Goal: Task Accomplishment & Management: Complete application form

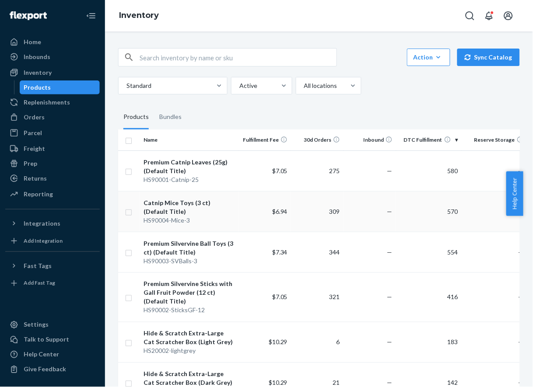
click at [133, 210] on td at bounding box center [129, 211] width 22 height 41
click at [130, 215] on input "checkbox" at bounding box center [128, 211] width 7 height 9
checkbox input "true"
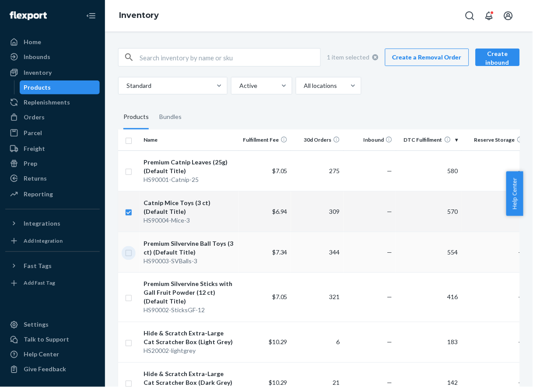
click at [127, 255] on input "checkbox" at bounding box center [128, 252] width 7 height 9
checkbox input "true"
click at [130, 174] on input "checkbox" at bounding box center [128, 170] width 7 height 9
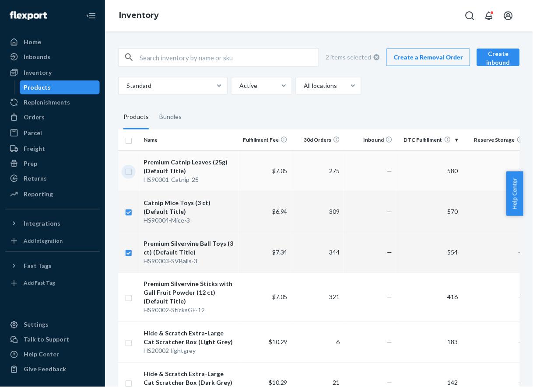
checkbox input "true"
click at [134, 300] on td at bounding box center [129, 297] width 22 height 49
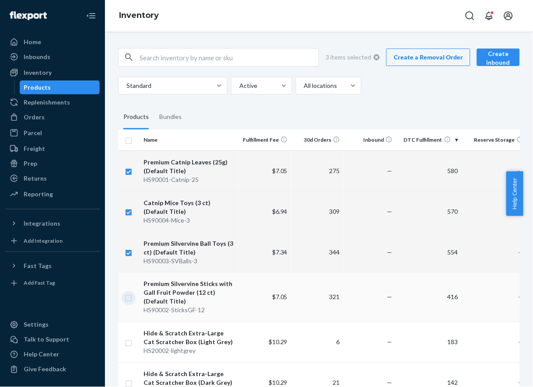
click at [130, 299] on input "checkbox" at bounding box center [128, 297] width 7 height 9
checkbox input "true"
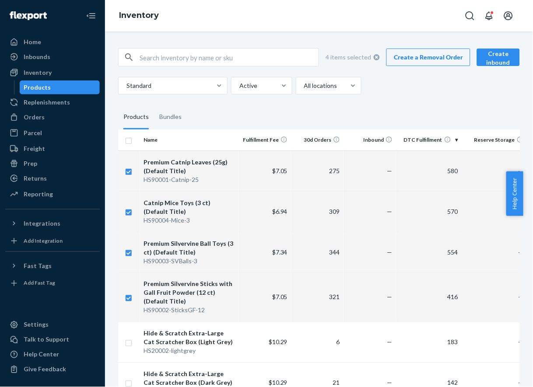
checkbox input "true"
click at [436, 63] on link "Create a Removal Order" at bounding box center [428, 58] width 84 height 18
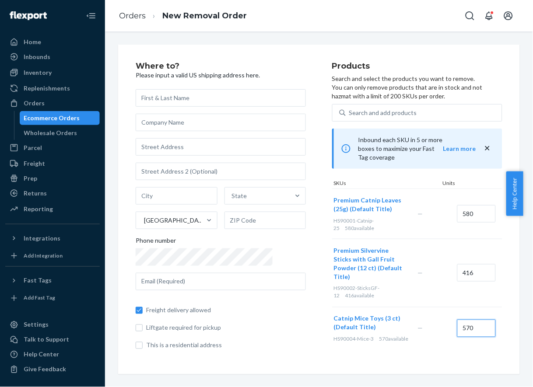
click at [457, 320] on input "570" at bounding box center [476, 329] width 39 height 18
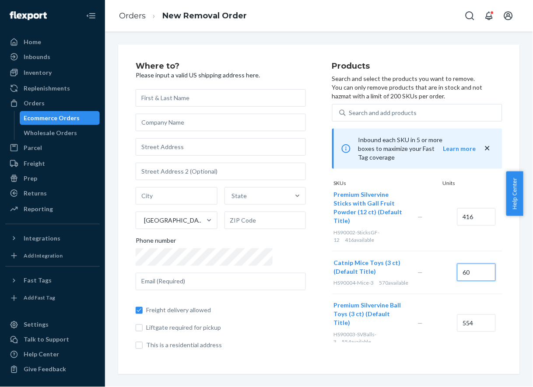
type input "60"
click at [457, 315] on input "554" at bounding box center [476, 324] width 39 height 18
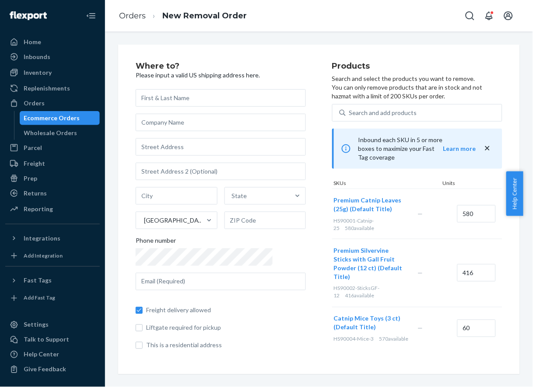
type input "50"
click at [457, 264] on input "416" at bounding box center [476, 273] width 39 height 18
type input "30"
click at [457, 209] on input "580" at bounding box center [476, 214] width 39 height 18
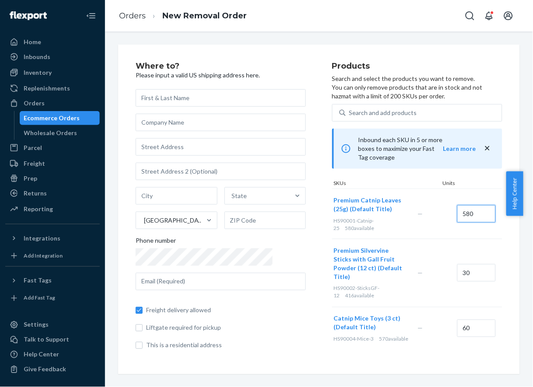
click at [457, 209] on input "580" at bounding box center [476, 214] width 39 height 18
type input "50"
click at [416, 215] on div "—" at bounding box center [435, 214] width 39 height 23
click at [153, 98] on input "text" at bounding box center [221, 98] width 170 height 18
paste input "Animal Outreach of [GEOGRAPHIC_DATA]"
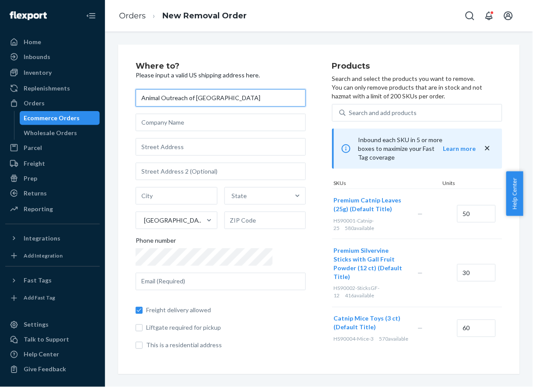
type input "Animal Outreach of [GEOGRAPHIC_DATA]"
click at [175, 135] on div "Animal Outreach of Shelby County State United States Phone number Freight deliv…" at bounding box center [221, 219] width 170 height 261
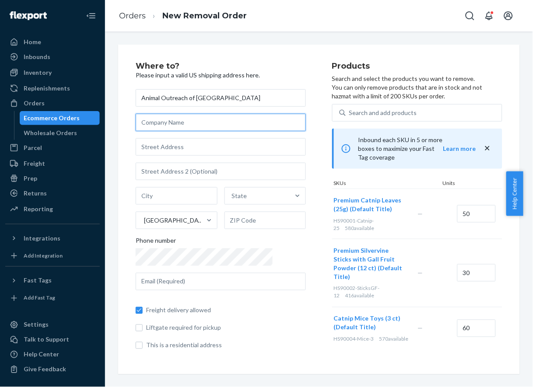
click at [179, 130] on input "text" at bounding box center [221, 123] width 170 height 18
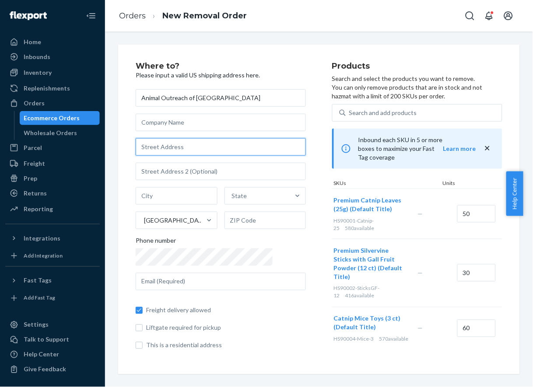
click at [176, 138] on input "text" at bounding box center [221, 147] width 170 height 18
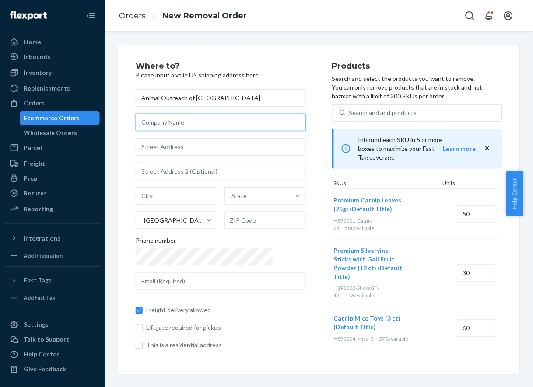
paste input "910 Revello Street"
click at [180, 123] on input "910 Revello Street" at bounding box center [221, 123] width 170 height 18
type input "910 Revello Street"
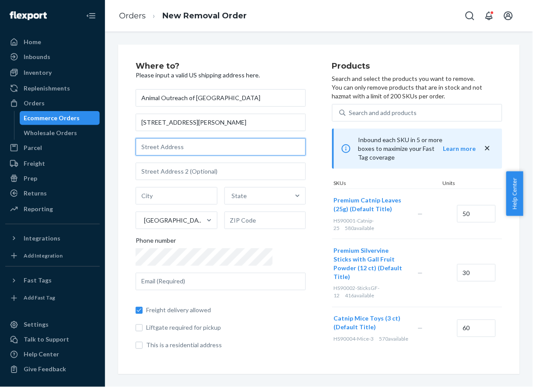
click at [155, 139] on input "text" at bounding box center [221, 147] width 170 height 18
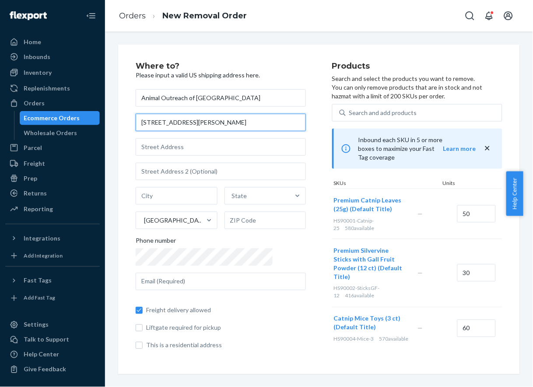
click at [167, 129] on input "910 Revello Street" at bounding box center [221, 123] width 170 height 18
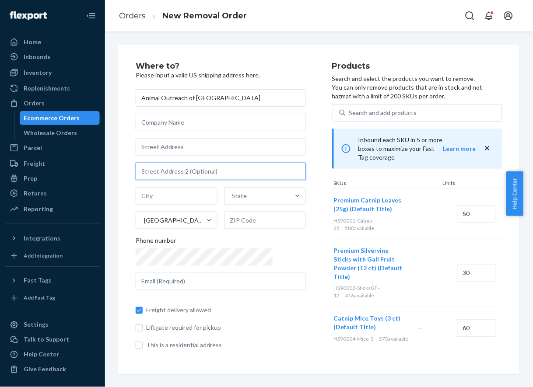
paste input "Shelbyville"
click at [162, 170] on input "Shelbyville" at bounding box center [221, 172] width 170 height 18
type input "Shelbyville"
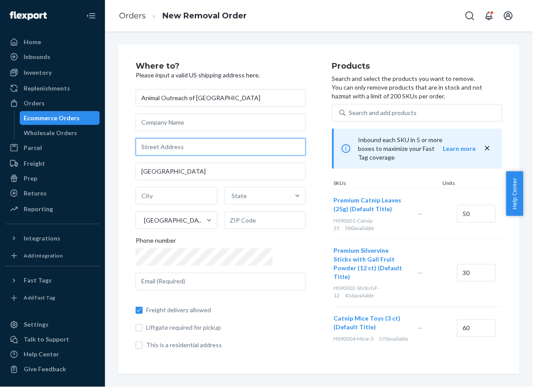
paste input "910 Revello Street"
click at [166, 150] on input "910 Revello Street" at bounding box center [221, 147] width 170 height 18
type input "910 Revello Street"
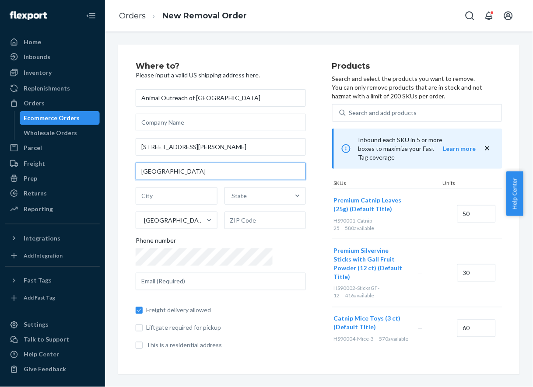
click at [171, 174] on div "Animal Outreach of Shelby County 910 Revello Street Shelbyville State United St…" at bounding box center [221, 219] width 170 height 261
type input "Florida"
type input "34142"
click at [171, 174] on input "text" at bounding box center [221, 172] width 170 height 18
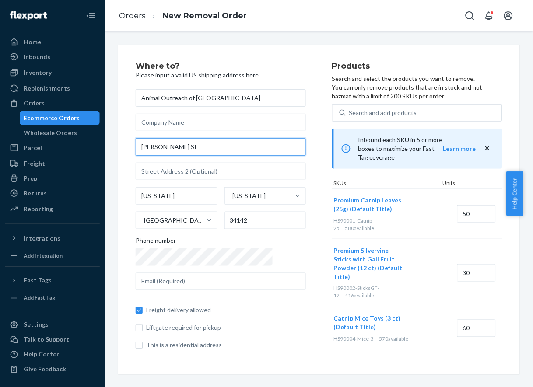
click at [193, 154] on input "Revello St" at bounding box center [221, 147] width 170 height 18
paste input "910 Revello Stree"
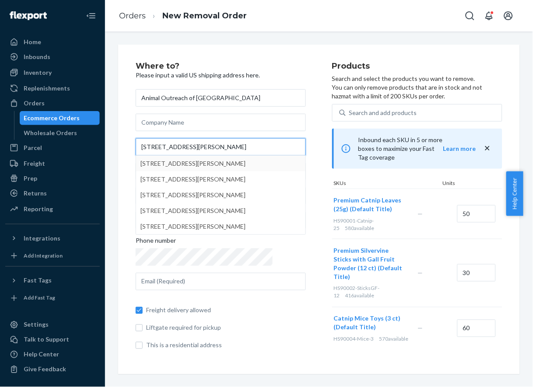
type input "910 Revello Street"
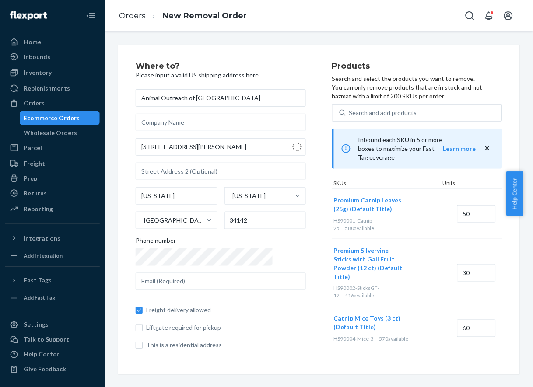
type input "Shelbyville"
type input "46176"
type input "910 Revello St"
click at [145, 280] on input "text" at bounding box center [221, 282] width 170 height 18
paste input "carin@hideandscratch.com"
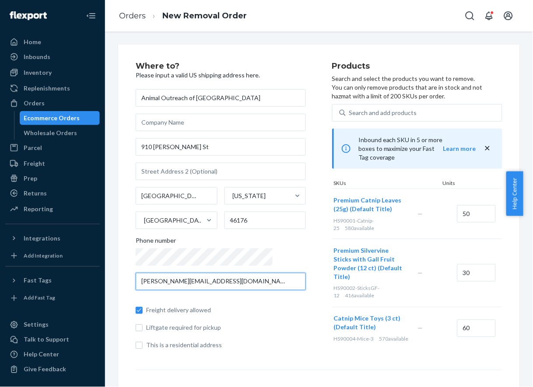
type input "carin@hideandscratch.com"
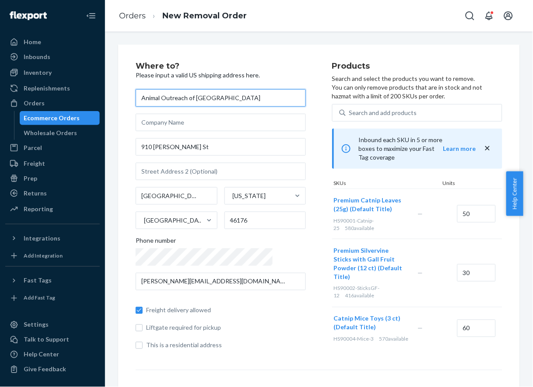
click at [191, 101] on input "Animal Outreach of [GEOGRAPHIC_DATA]" at bounding box center [221, 98] width 170 height 18
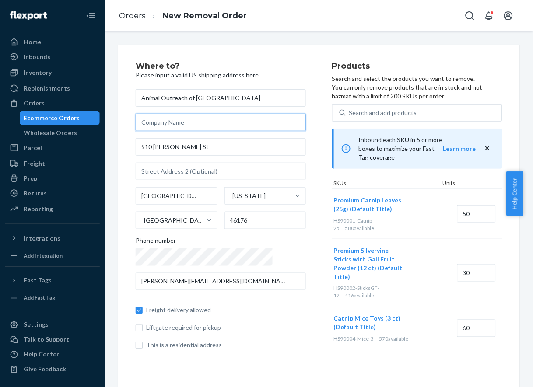
paste input "Animal Outreach of [GEOGRAPHIC_DATA]"
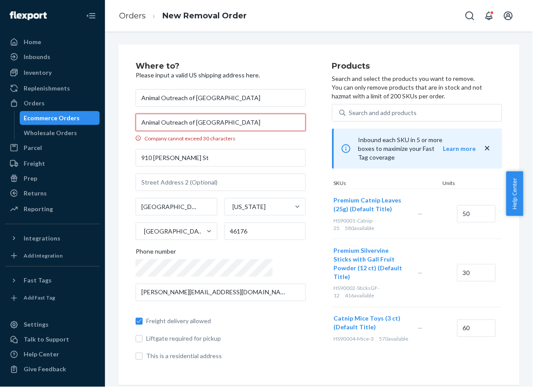
click at [191, 123] on input "Animal Outreach of [GEOGRAPHIC_DATA]" at bounding box center [221, 123] width 170 height 18
type input "Animal Outreach of [GEOGRAPHIC_DATA]"
click at [214, 144] on div "Animal Outreach of Shelby County Animal Outreach of Shelby County Company canno…" at bounding box center [221, 225] width 170 height 272
click at [250, 115] on input "Animal Outreach of [GEOGRAPHIC_DATA]" at bounding box center [221, 123] width 170 height 18
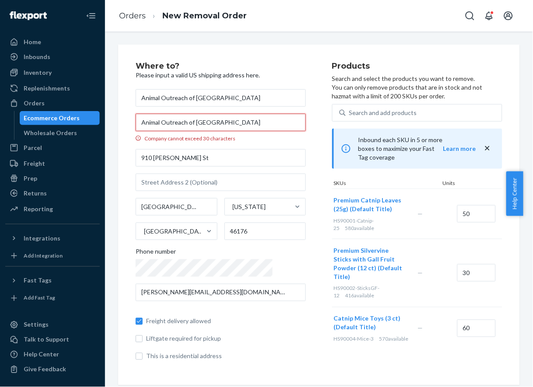
click at [250, 115] on input "Animal Outreach of [GEOGRAPHIC_DATA]" at bounding box center [221, 123] width 170 height 18
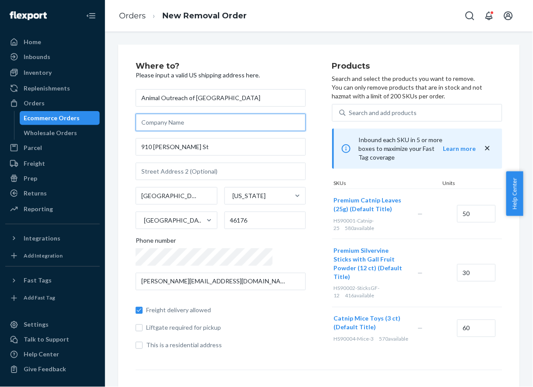
type input "v"
paste input "Animal Outreach of [GEOGRAPHIC_DATA]"
type input "Animal Outreach of Shelby Count"
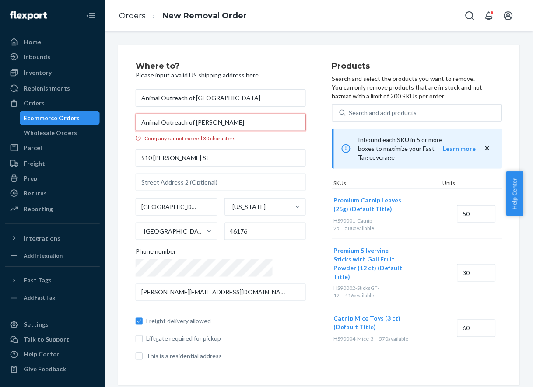
click at [236, 123] on input "Animal Outreach of Shelby Count" at bounding box center [221, 123] width 170 height 18
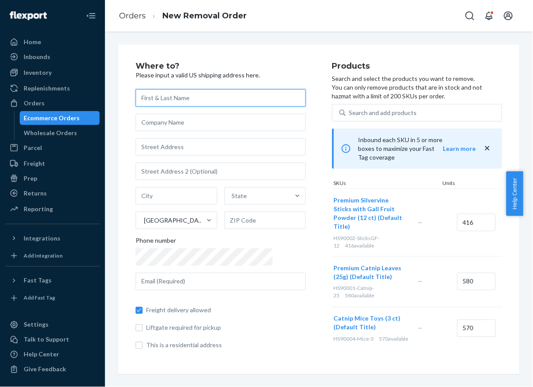
click at [167, 102] on input "text" at bounding box center [221, 98] width 170 height 18
paste input "Animal Outreach of Shelby County"
type input "Animal Outreach of Shelby County"
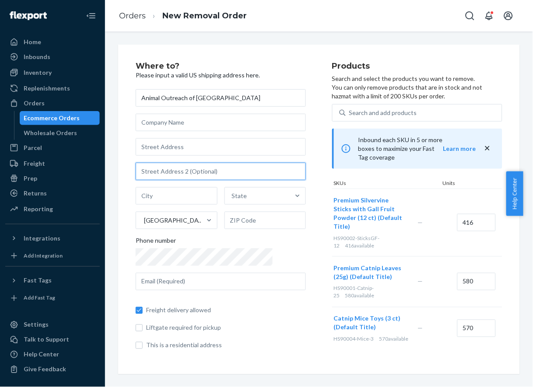
click at [165, 168] on input "text" at bounding box center [221, 172] width 170 height 18
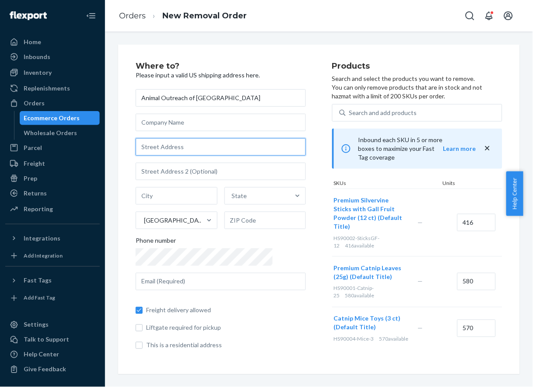
paste input "910 Revello Street"
click at [177, 145] on input "910 Revello Street" at bounding box center [221, 147] width 170 height 18
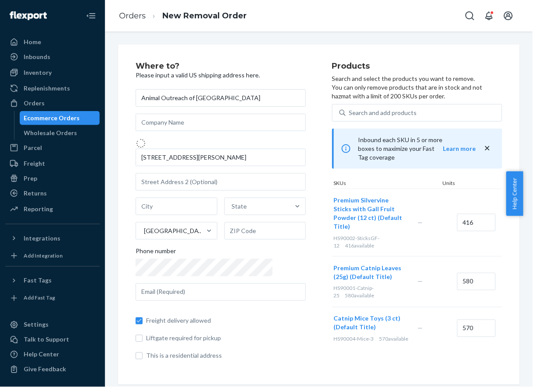
type input "910 Revello St"
type input "Shelbyville"
type input "46176"
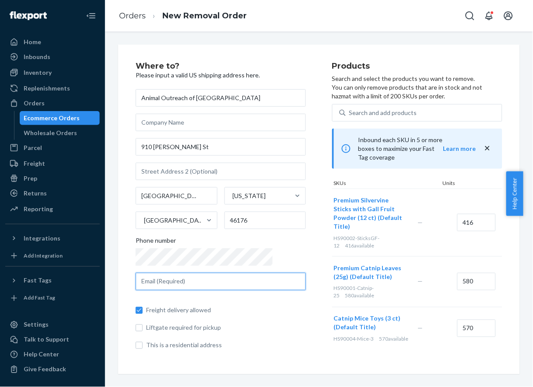
paste input "carin@hideandscratch.com"
click at [191, 286] on input "carin@hideandscratch.com" at bounding box center [221, 282] width 170 height 18
type input "carin@hideandscratch.com"
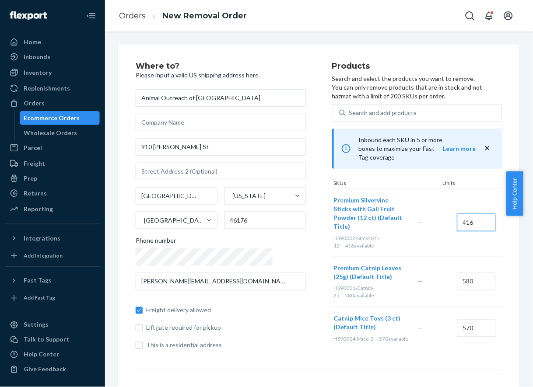
click at [457, 214] on input "416" at bounding box center [476, 223] width 39 height 18
type input "30"
click at [457, 273] on input "580" at bounding box center [476, 282] width 39 height 18
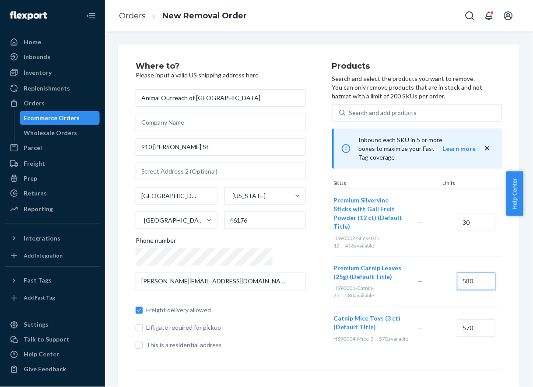
click at [457, 273] on input "580" at bounding box center [476, 282] width 39 height 18
type input "50"
click at [456, 323] on div "570" at bounding box center [475, 328] width 39 height 35
click at [457, 320] on input "570" at bounding box center [476, 329] width 39 height 18
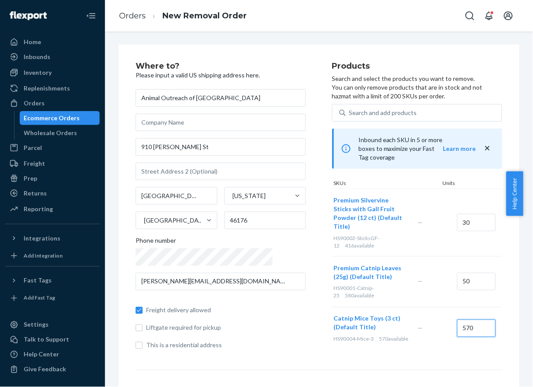
click at [457, 320] on input "570" at bounding box center [476, 329] width 39 height 18
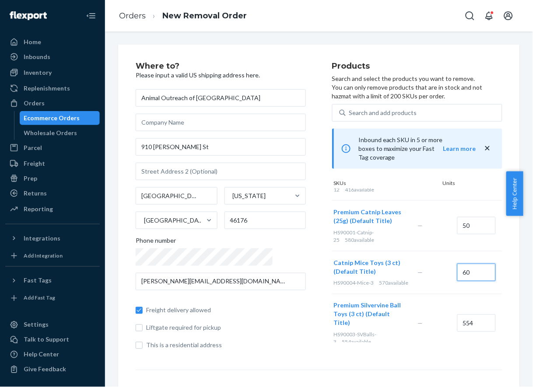
type input "60"
click at [457, 315] on input "554" at bounding box center [476, 324] width 39 height 18
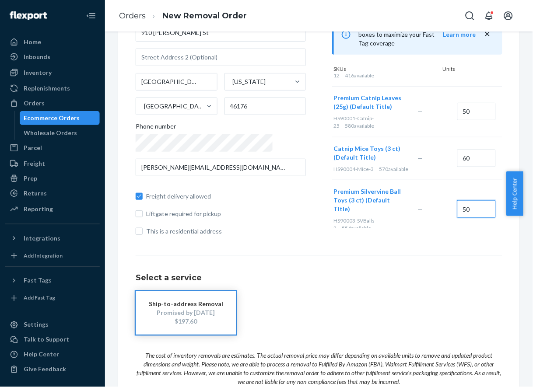
type input "50"
click at [383, 281] on h1 "Select a service" at bounding box center [319, 278] width 367 height 9
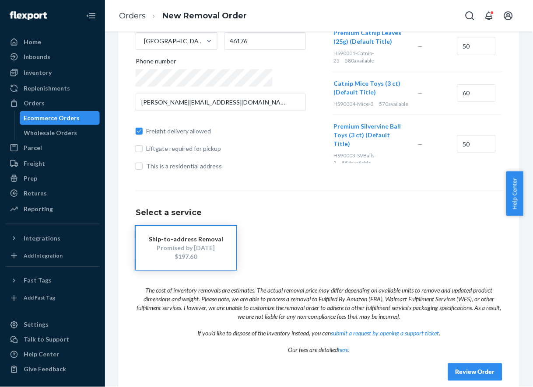
scroll to position [185, 0]
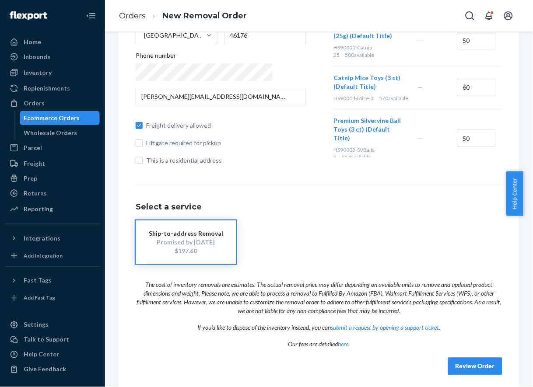
click at [448, 361] on button "Review Order" at bounding box center [475, 367] width 54 height 18
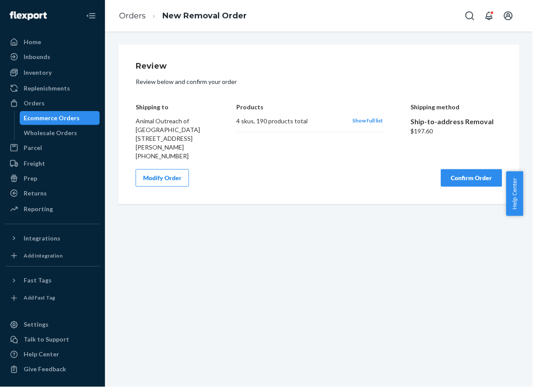
scroll to position [0, 0]
click at [176, 175] on button "Modify Order" at bounding box center [162, 178] width 53 height 18
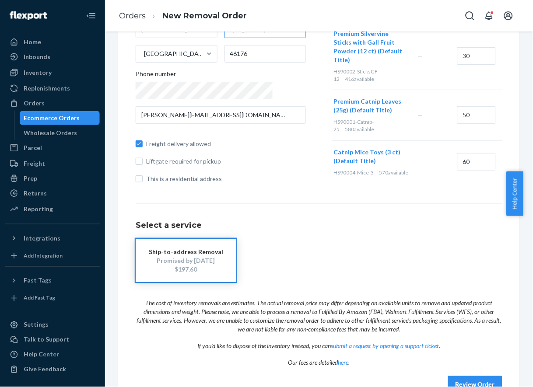
scroll to position [187, 0]
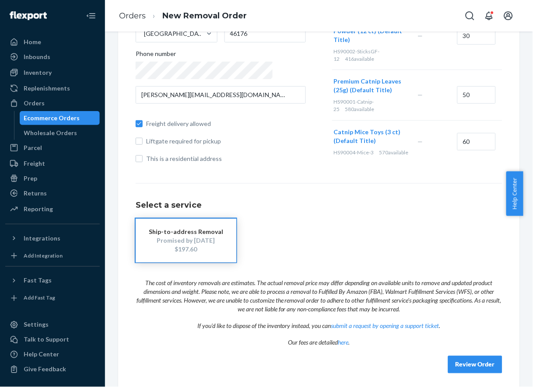
click at [457, 362] on button "Review Order" at bounding box center [475, 365] width 54 height 18
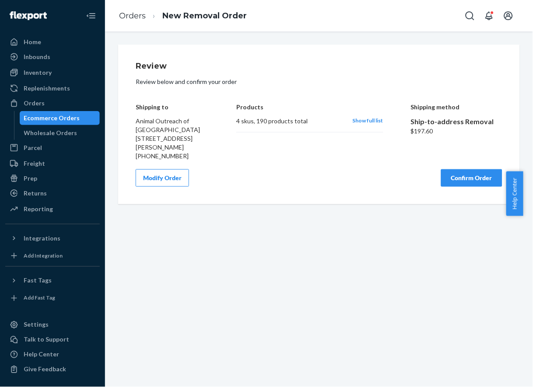
scroll to position [0, 0]
click at [207, 320] on div "Review Review below and confirm your order Shipping to Animal Outreach of Shelb…" at bounding box center [319, 210] width 428 height 356
click at [449, 185] on button "Confirm Order" at bounding box center [471, 178] width 61 height 18
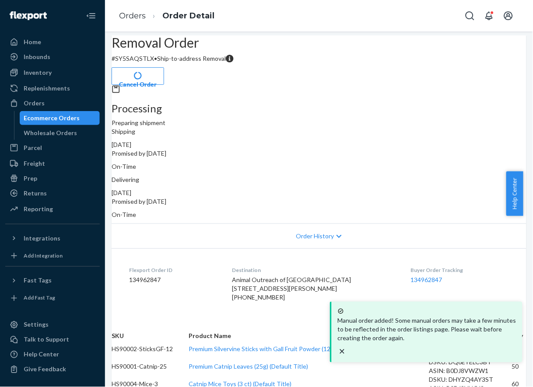
scroll to position [6, 0]
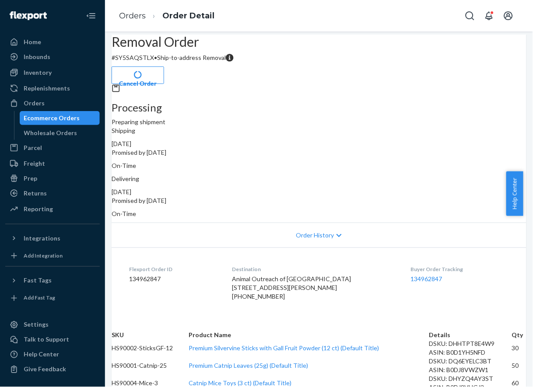
click at [143, 22] on ol "Orders Order Detail" at bounding box center [166, 16] width 109 height 26
click at [134, 13] on link "Orders" at bounding box center [132, 16] width 27 height 10
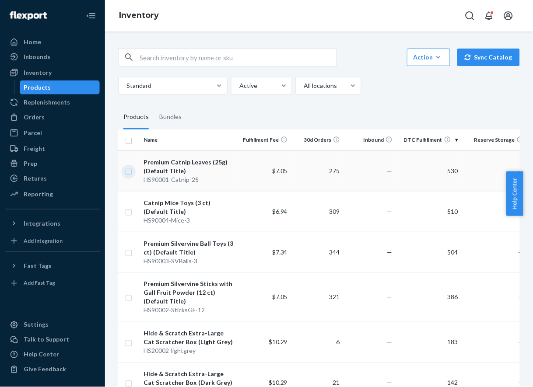
click at [130, 173] on input "checkbox" at bounding box center [128, 170] width 7 height 9
checkbox input "true"
click at [125, 212] on input "checkbox" at bounding box center [128, 211] width 7 height 9
checkbox input "true"
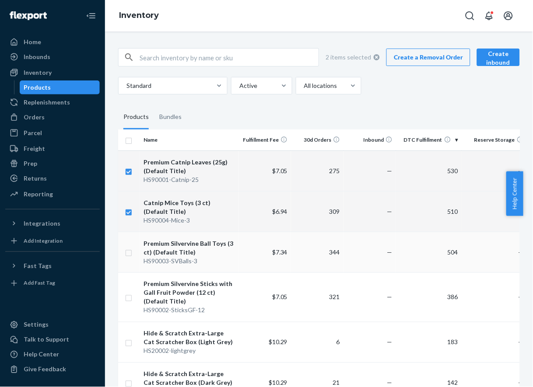
checkbox input "true"
click at [129, 255] on input "checkbox" at bounding box center [128, 252] width 7 height 9
checkbox input "true"
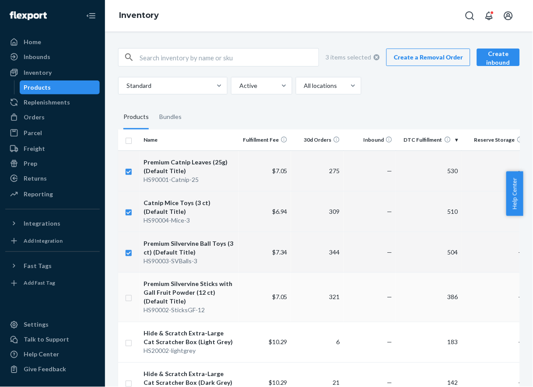
checkbox input "true"
click at [129, 298] on input "checkbox" at bounding box center [128, 297] width 7 height 9
checkbox input "true"
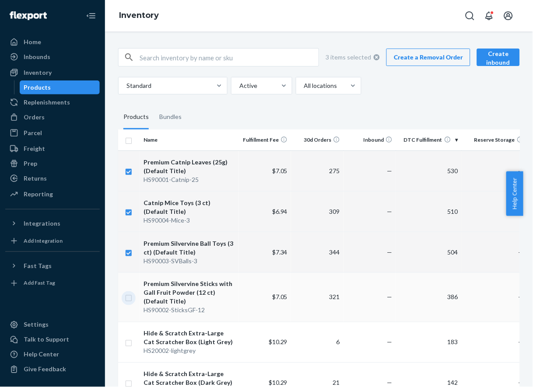
checkbox input "true"
click at [432, 56] on link "Create a Removal Order" at bounding box center [428, 58] width 84 height 18
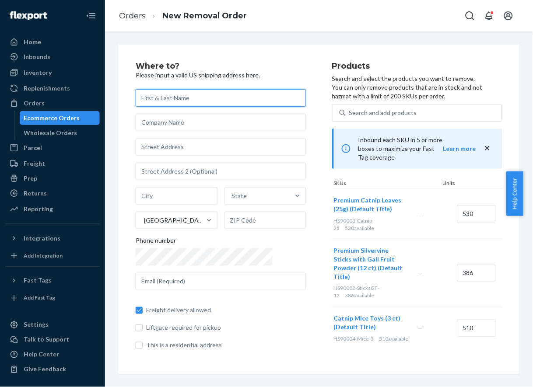
paste input "For The Love Of A Paw"
click at [182, 101] on input "text" at bounding box center [221, 98] width 170 height 18
type input "For The Love Of A Paw"
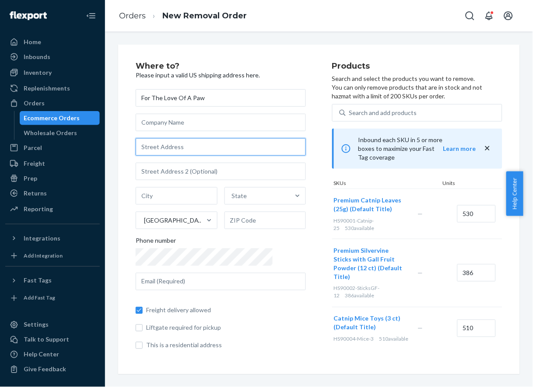
paste input "2610 Cleveland ST."
click at [183, 150] on input "2610 Cleveland ST." at bounding box center [221, 147] width 170 height 18
type input "2610 N Cleveland St"
type input "Tampa"
type input "33609"
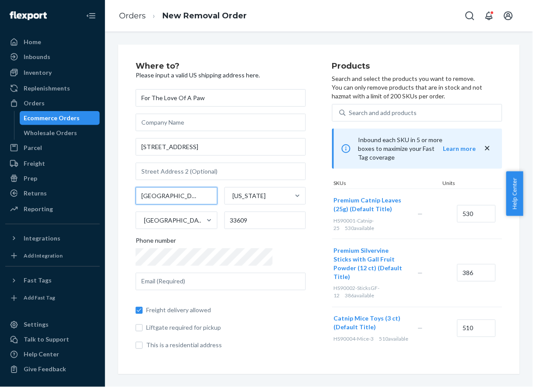
click at [146, 194] on input "Tampa" at bounding box center [177, 196] width 82 height 18
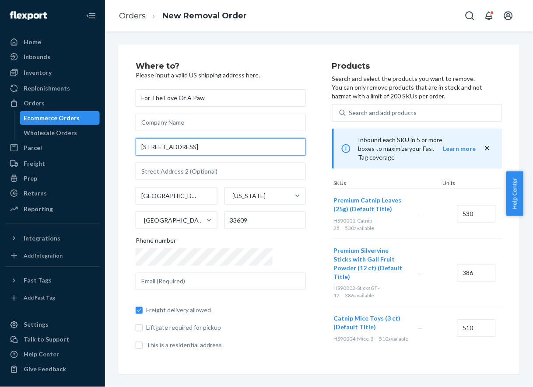
click at [211, 148] on input "2610 N Cleveland St" at bounding box center [221, 147] width 170 height 18
paste input "Cleveland ST."
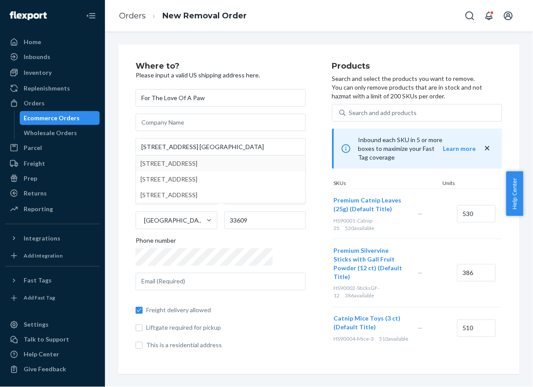
type input "2610 E Cleveland St"
type input "Elloree"
type input "29047"
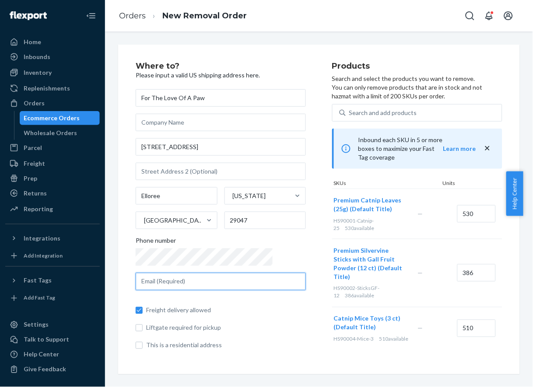
click at [191, 279] on input "text" at bounding box center [221, 282] width 170 height 18
paste input "carin@hideandscratch.com"
type input "carin@hideandscratch.com"
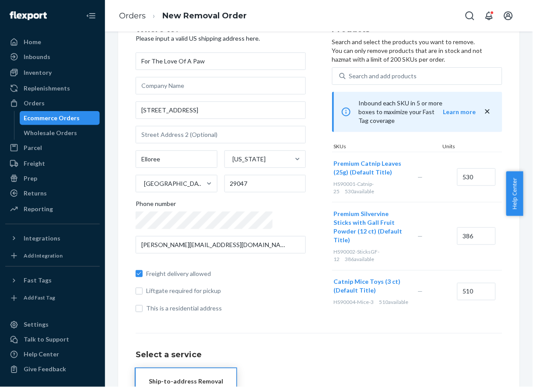
scroll to position [35, 0]
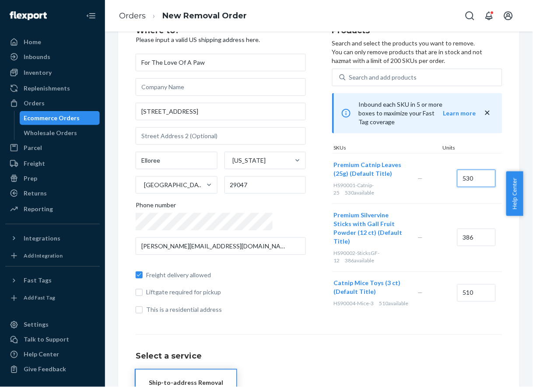
click at [457, 171] on input "530" at bounding box center [476, 179] width 39 height 18
type input "50"
click at [457, 229] on input "386" at bounding box center [476, 238] width 39 height 18
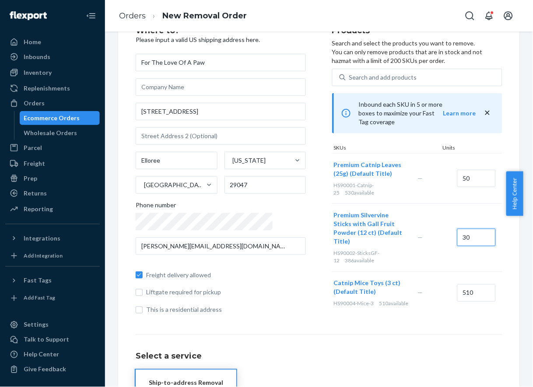
type input "30"
click at [457, 285] on input "510" at bounding box center [476, 294] width 39 height 18
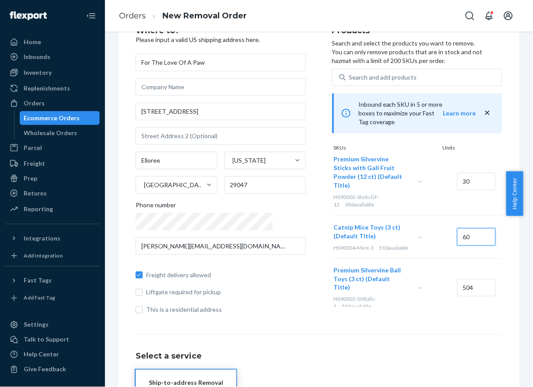
type input "60"
click at [457, 280] on input "504" at bounding box center [476, 288] width 39 height 18
type input "50"
click at [393, 313] on div "Products Search and select the products you want to remove. You can only remove…" at bounding box center [417, 174] width 170 height 295
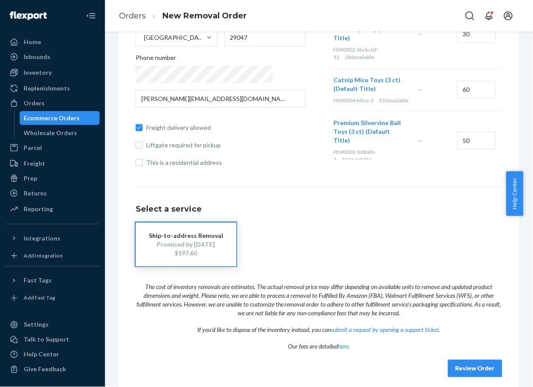
scroll to position [190, 0]
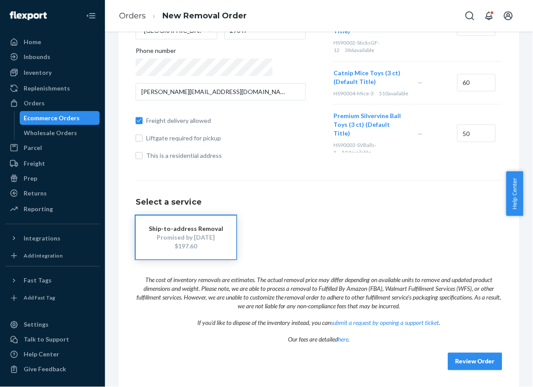
click at [456, 373] on div "Where to? Please input a valid US shipping address here. For The Love Of A Paw …" at bounding box center [319, 122] width 402 height 534
click at [466, 356] on button "Review Order" at bounding box center [475, 362] width 54 height 18
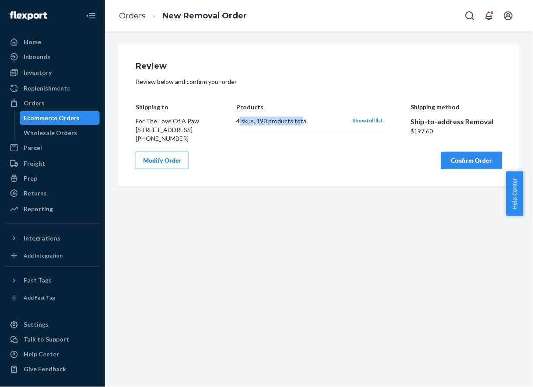
drag, startPoint x: 298, startPoint y: 112, endPoint x: 236, endPoint y: 121, distance: 62.0
click at [236, 121] on div "Products 4 skus , 190 products total Show full list" at bounding box center [309, 117] width 147 height 53
click at [156, 164] on button "Modify Order" at bounding box center [162, 161] width 53 height 18
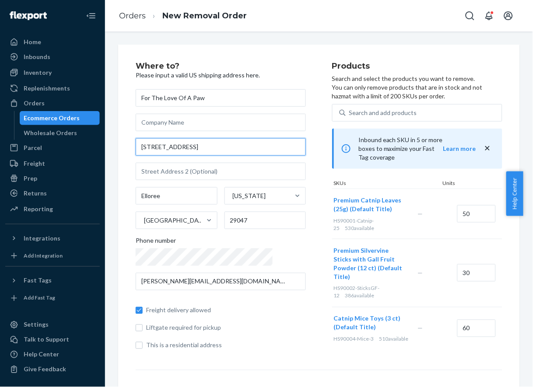
click at [160, 148] on input "2610 E Cleveland St" at bounding box center [221, 147] width 170 height 18
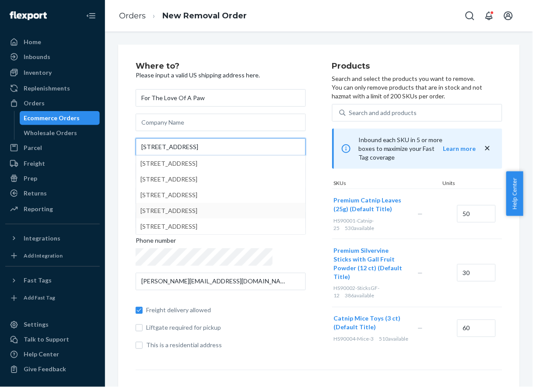
type input "2610 Cleveland St"
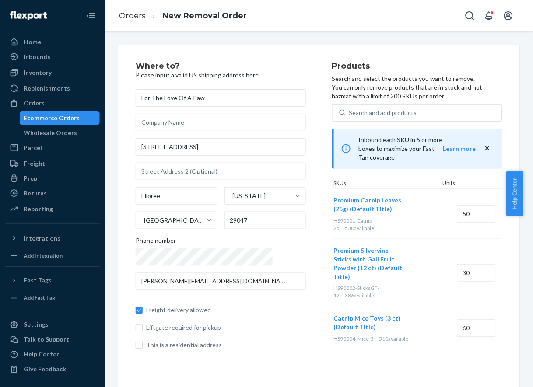
click at [282, 251] on div "Where to? Please input a valid US shipping address here. For The Love Of A Paw …" at bounding box center [234, 209] width 197 height 295
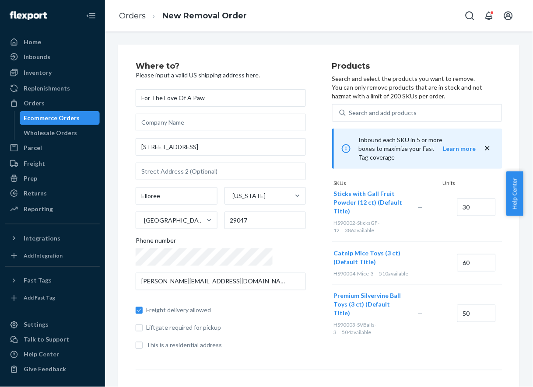
scroll to position [190, 0]
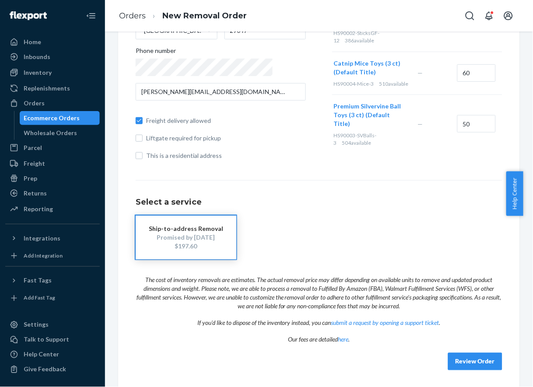
click at [467, 366] on button "Review Order" at bounding box center [475, 362] width 54 height 18
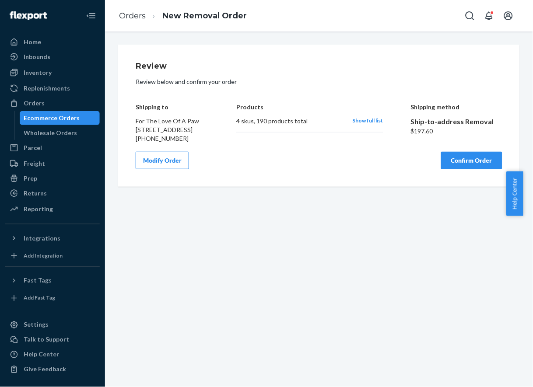
click at [465, 169] on button "Confirm Order" at bounding box center [471, 161] width 61 height 18
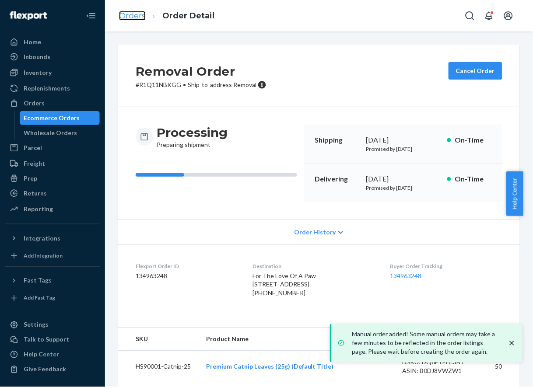
click at [126, 14] on link "Orders" at bounding box center [132, 16] width 27 height 10
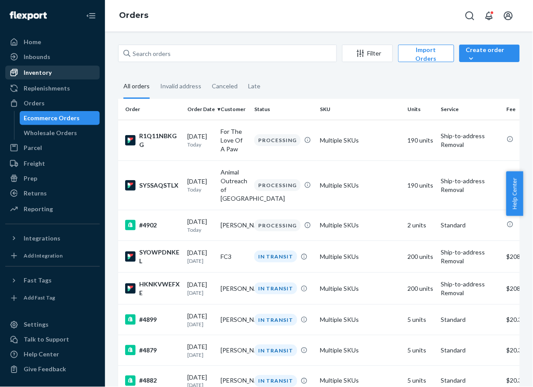
click at [44, 70] on div "Inventory" at bounding box center [38, 72] width 28 height 9
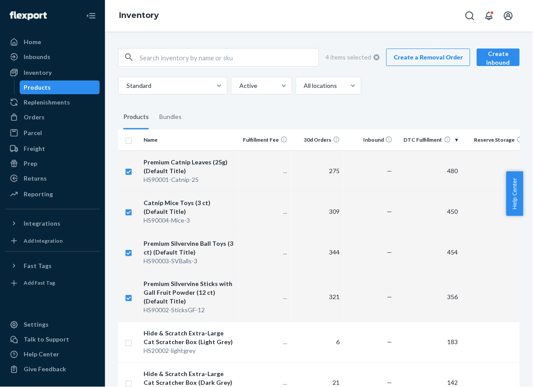
click at [44, 90] on div "Products" at bounding box center [37, 87] width 27 height 9
checkbox input "true"
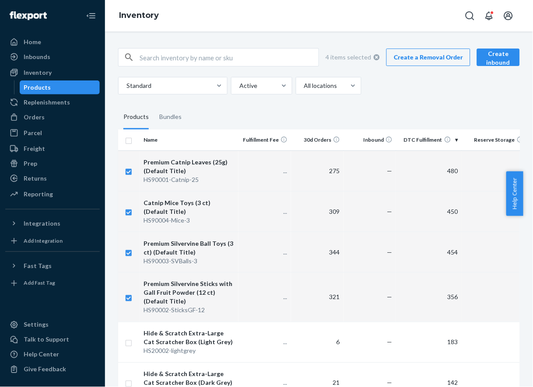
checkbox input "true"
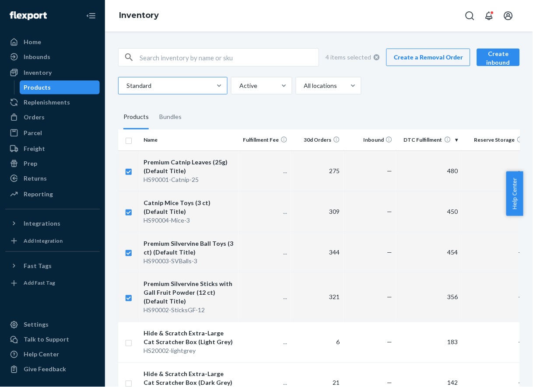
checkbox input "true"
click at [421, 52] on link "Create a Removal Order" at bounding box center [428, 57] width 84 height 18
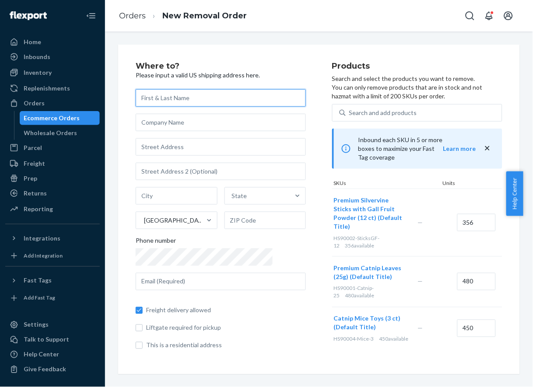
click at [160, 102] on input "text" at bounding box center [221, 98] width 170 height 18
paste input "Love Your Feral Felines"
type input "Love Your Feral Felines"
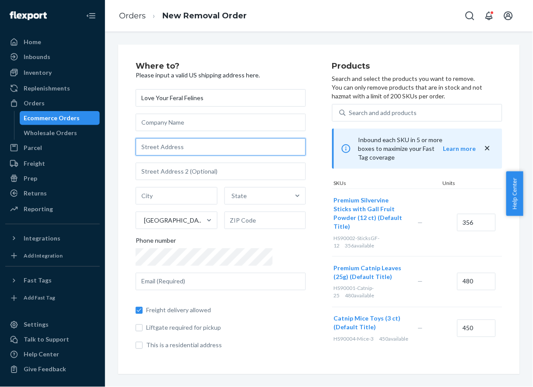
click at [154, 148] on input "text" at bounding box center [221, 147] width 170 height 18
paste input "Unit 3 12017 Tivoli Park Row"
drag, startPoint x: 160, startPoint y: 147, endPoint x: 90, endPoint y: 137, distance: 70.3
click at [90, 137] on div "Home Inbounds Shipping Plans Problems Inventory Products Replenishments Orders …" at bounding box center [266, 193] width 533 height 387
type input "12017 Tivoli Park Row"
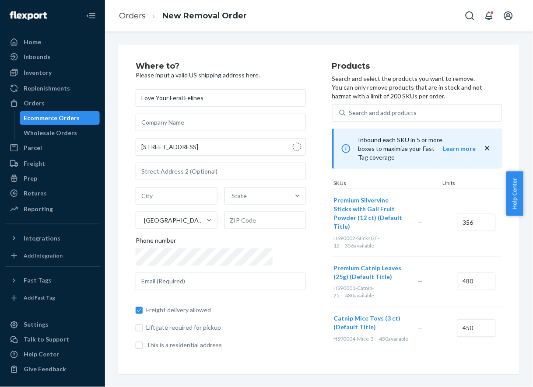
type input "San Diego"
type input "92128"
click at [187, 169] on input "text" at bounding box center [221, 172] width 170 height 18
paste input "Unit 3"
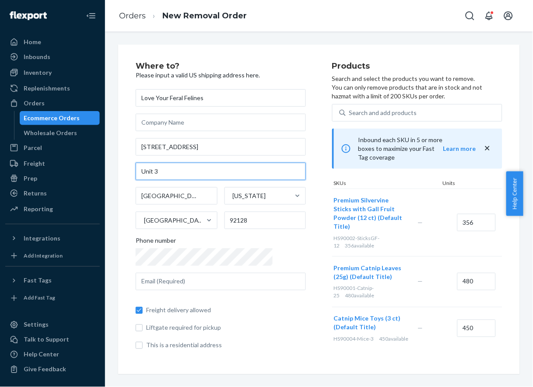
type input "Unit 3"
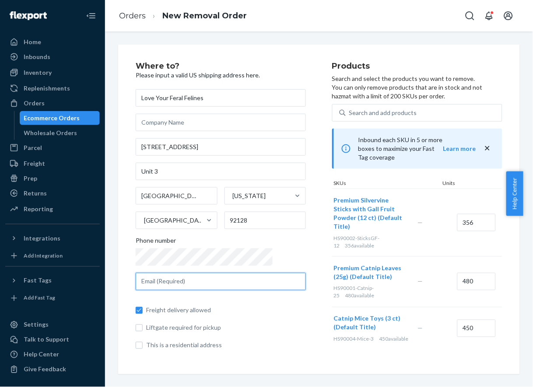
click at [215, 285] on input "text" at bounding box center [221, 282] width 170 height 18
paste input "carin@hideandscratch.com"
type input "carin@hideandscratch.com"
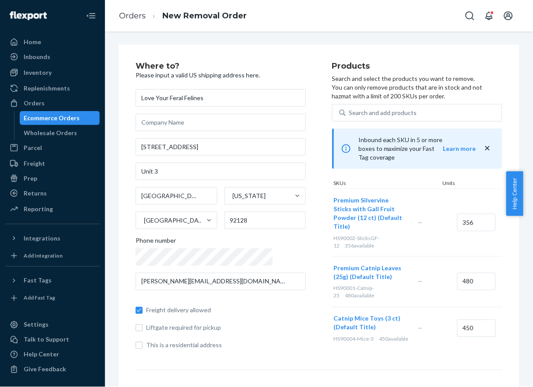
scroll to position [56, 0]
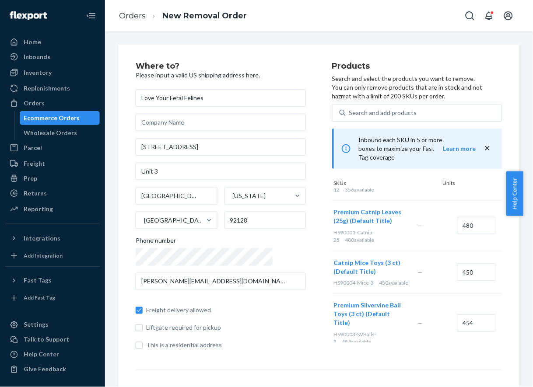
click at [444, 281] on div "Catnip Mice Toys (3 ct) (Default Title) HS90004-Mice-3 450 available — 450" at bounding box center [417, 272] width 170 height 43
click at [457, 264] on input "450" at bounding box center [476, 273] width 39 height 18
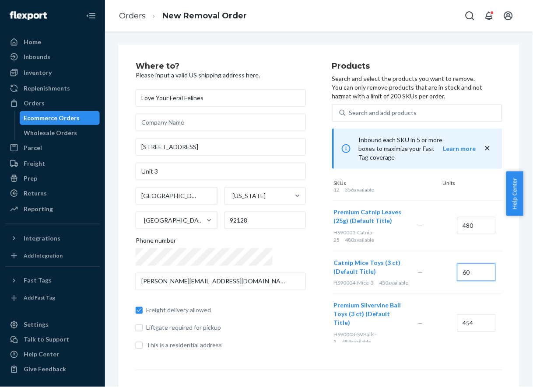
scroll to position [0, 0]
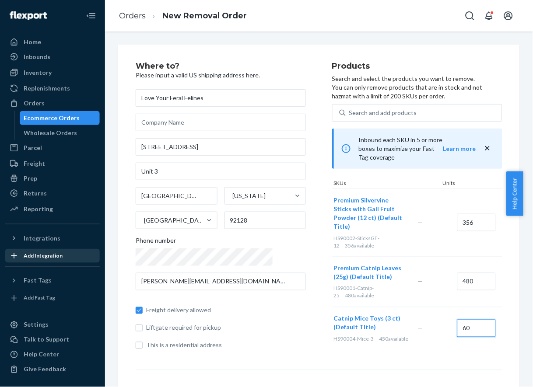
type input "60"
click at [457, 214] on input "356" at bounding box center [476, 223] width 39 height 18
type input "30"
click at [457, 273] on input "480" at bounding box center [476, 282] width 39 height 18
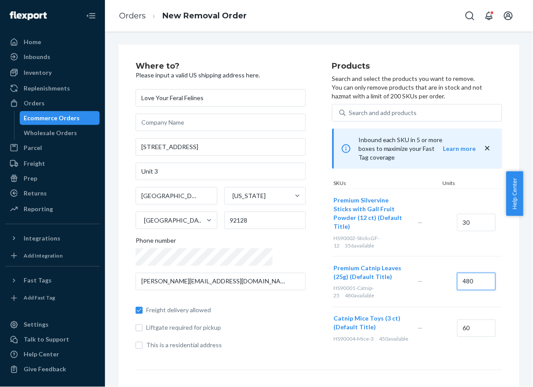
click at [457, 273] on input "480" at bounding box center [476, 282] width 39 height 18
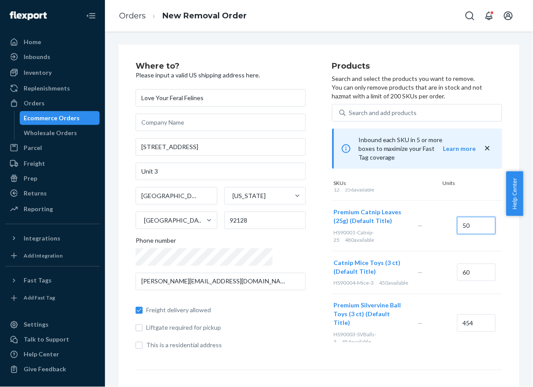
type input "50"
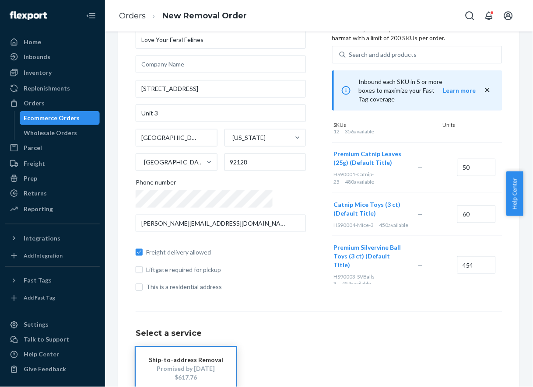
scroll to position [56, 0]
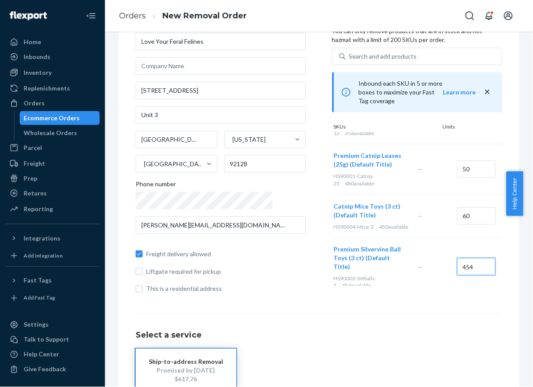
click at [457, 258] on input "454" at bounding box center [476, 267] width 39 height 18
type input "50"
click at [461, 323] on div "Select a service Ship-to-address Removal Promised by Sep 22, 2025 $197.60" at bounding box center [319, 353] width 367 height 79
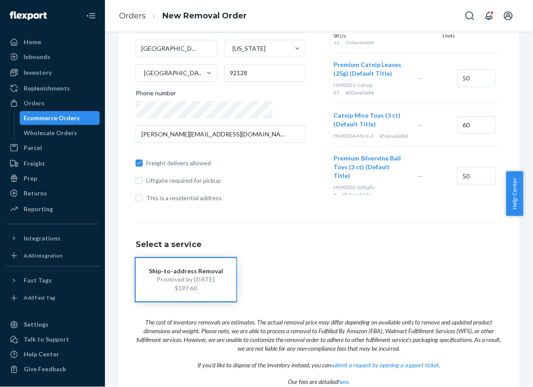
scroll to position [190, 0]
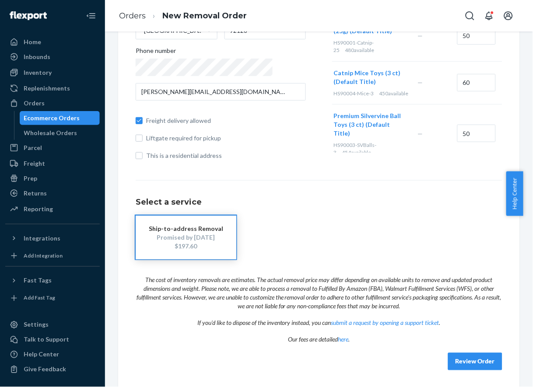
click at [458, 365] on button "Review Order" at bounding box center [475, 362] width 54 height 18
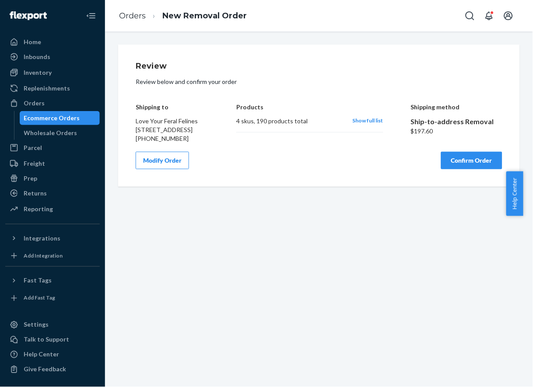
click at [160, 169] on button "Modify Order" at bounding box center [162, 161] width 53 height 18
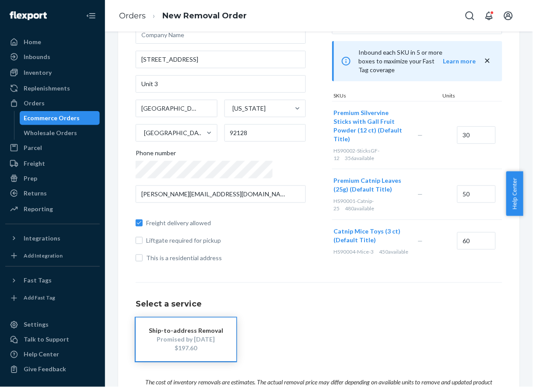
scroll to position [190, 0]
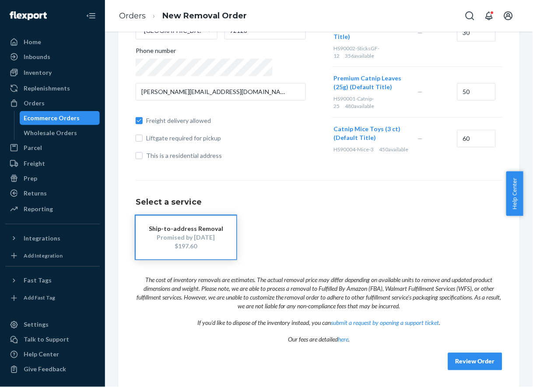
click at [453, 367] on button "Review Order" at bounding box center [475, 362] width 54 height 18
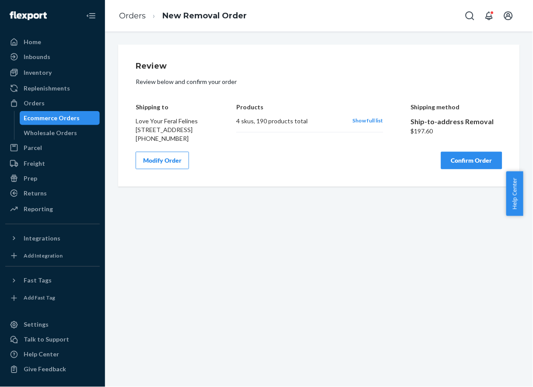
scroll to position [0, 0]
click at [452, 169] on button "Confirm Order" at bounding box center [471, 161] width 61 height 18
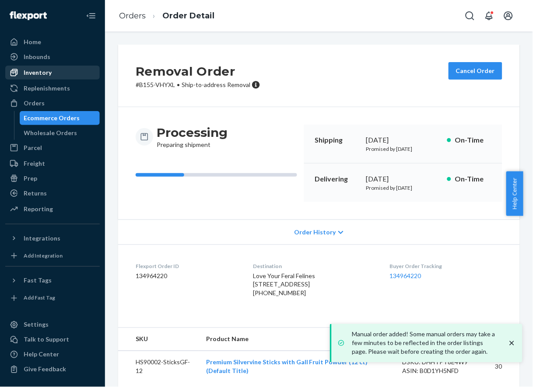
click at [57, 76] on div "Inventory" at bounding box center [52, 73] width 93 height 12
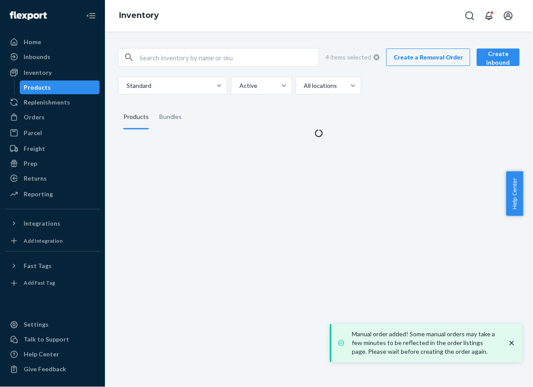
click at [54, 85] on div "Products" at bounding box center [60, 87] width 79 height 12
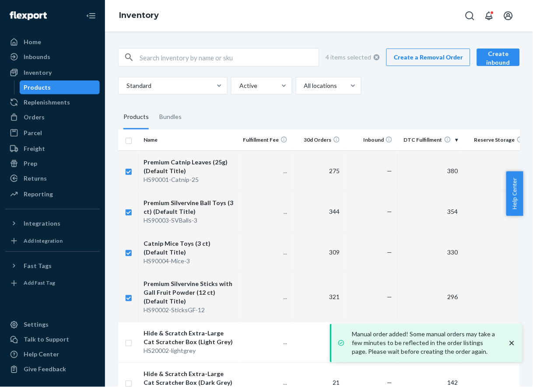
checkbox input "true"
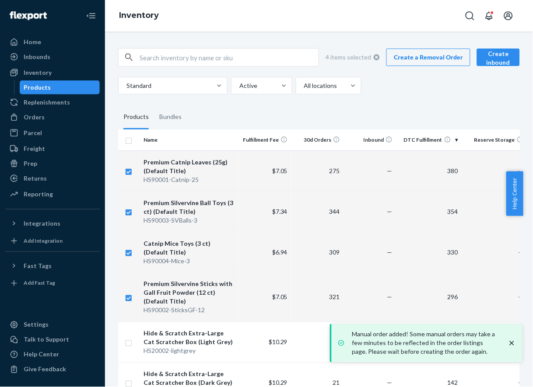
checkbox input "true"
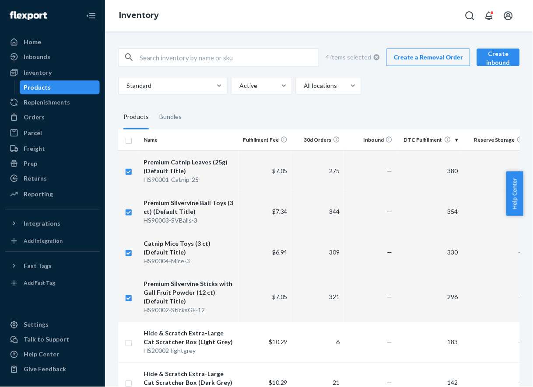
click at [429, 57] on link "Create a Removal Order" at bounding box center [428, 58] width 84 height 18
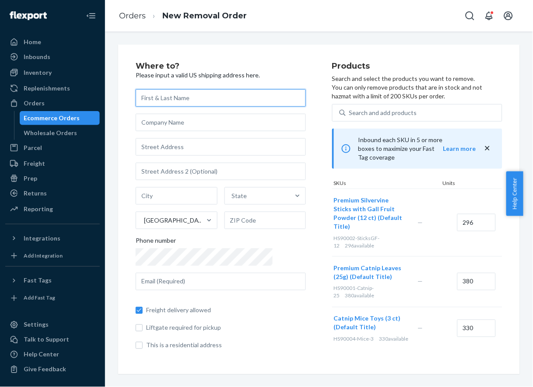
click at [204, 91] on input "text" at bounding box center [221, 98] width 170 height 18
paste input "[PERSON_NAME]"
type input "[PERSON_NAME]"
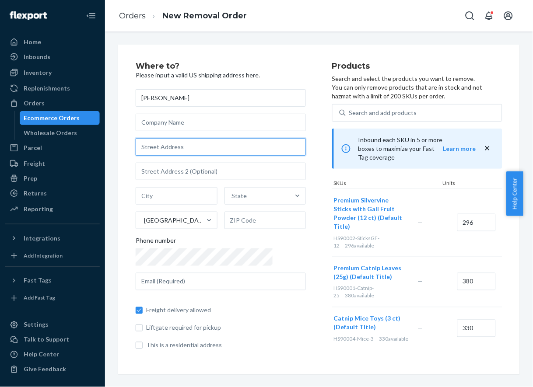
click at [186, 143] on input "text" at bounding box center [221, 147] width 170 height 18
paste input "731 Lagoon Ave"
type input "731 N Lagoon Ave"
type input "Los Angeles"
type input "90744"
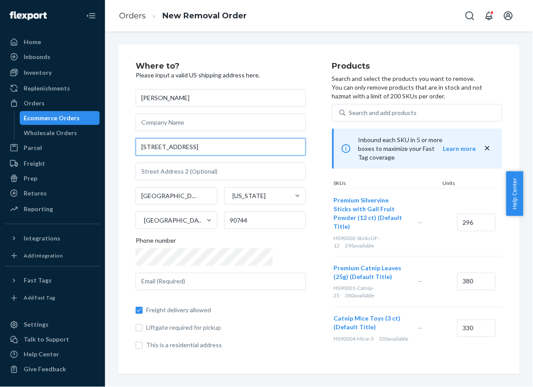
click at [167, 150] on input "731 N Lagoon Ave" at bounding box center [221, 147] width 170 height 18
click at [176, 150] on input "731 N Lagoon Ave" at bounding box center [221, 147] width 170 height 18
paste input "text"
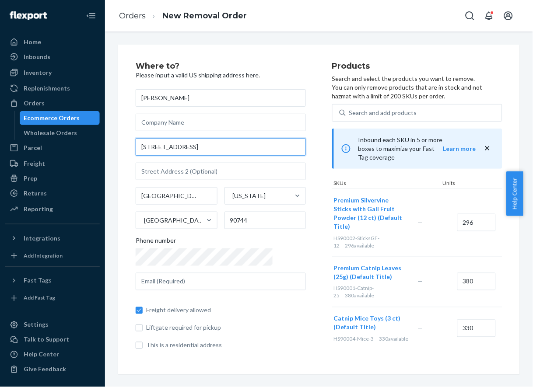
click at [191, 141] on input "731 N Lagoon Ave" at bounding box center [221, 147] width 170 height 18
paste input "text"
type input "731 N Lagoon Ave"
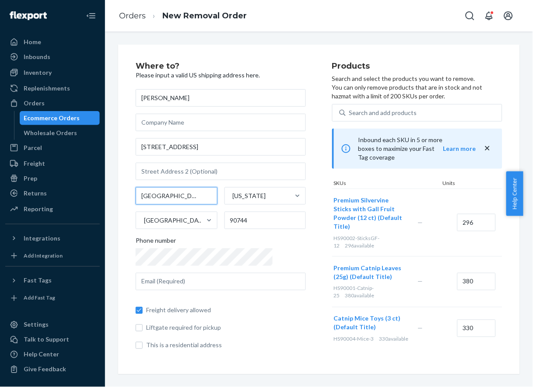
click at [170, 196] on input "Los Angeles" at bounding box center [177, 196] width 82 height 18
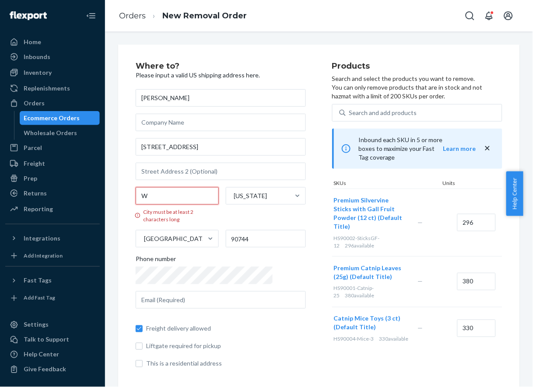
click at [176, 198] on input "W" at bounding box center [177, 196] width 83 height 18
paste input "ilmington"
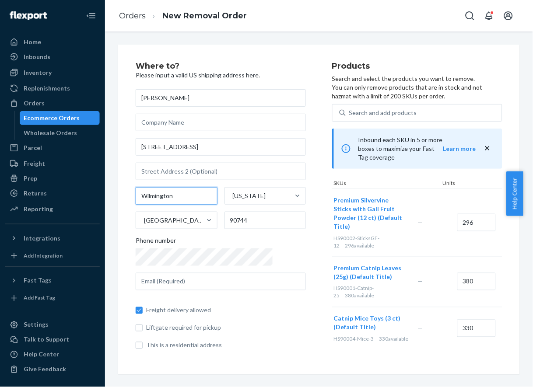
type input "Wilmington"
click at [212, 236] on div "Phone number" at bounding box center [221, 242] width 170 height 12
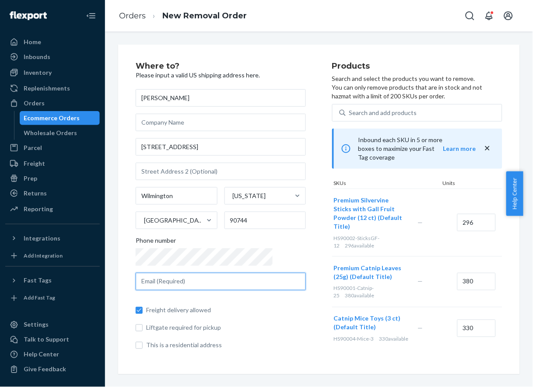
click at [151, 274] on input "text" at bounding box center [221, 282] width 170 height 18
paste input "carin@hideandscratch.com"
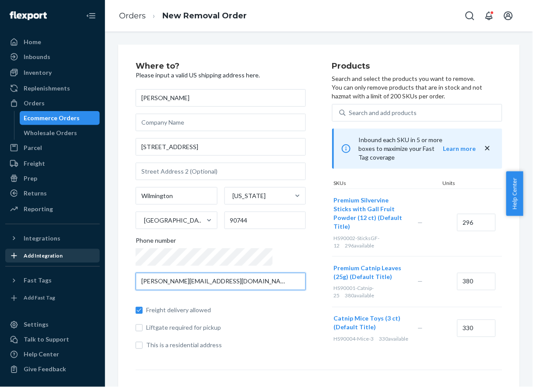
type input "carin@hideandscratch.com"
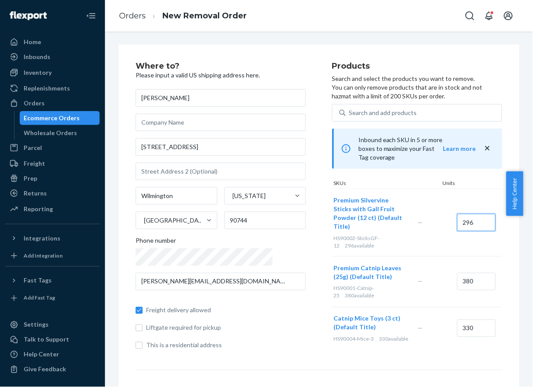
click at [457, 214] on input "296" at bounding box center [476, 223] width 39 height 18
type input "30"
click at [457, 273] on input "380" at bounding box center [476, 282] width 39 height 18
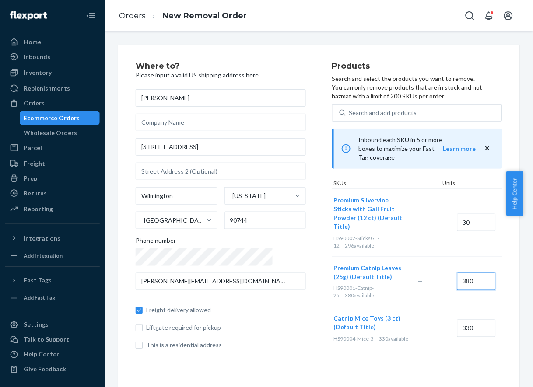
click at [457, 273] on input "380" at bounding box center [476, 282] width 39 height 18
type input "50"
click at [457, 320] on input "330" at bounding box center [476, 329] width 39 height 18
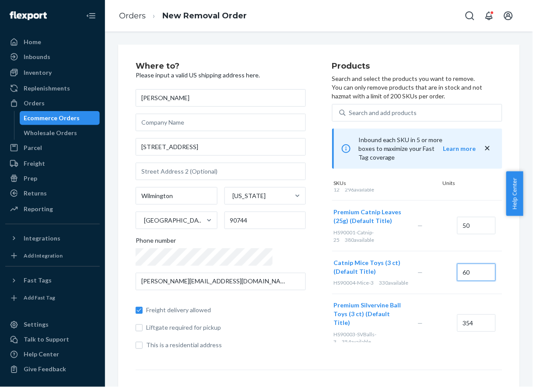
type input "60"
click at [457, 315] on input "354" at bounding box center [476, 324] width 39 height 18
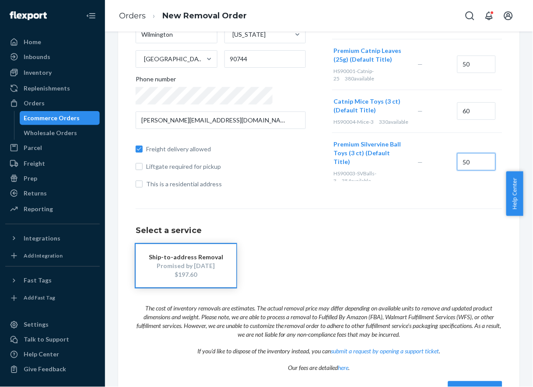
scroll to position [190, 0]
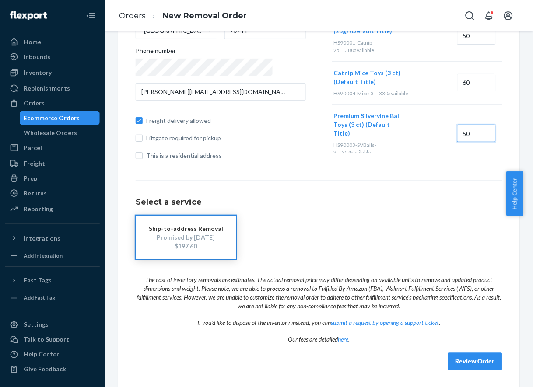
type input "50"
click at [453, 359] on button "Review Order" at bounding box center [475, 362] width 54 height 18
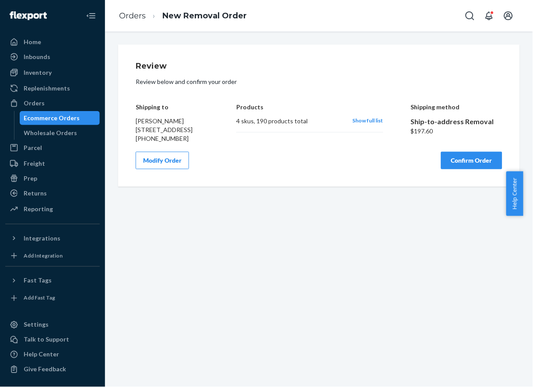
scroll to position [0, 0]
click at [301, 260] on div "Review Review below and confirm your order Shipping to Jean Vargas 731 N Lagoon…" at bounding box center [319, 210] width 428 height 356
click at [445, 168] on button "Confirm Order" at bounding box center [471, 161] width 61 height 18
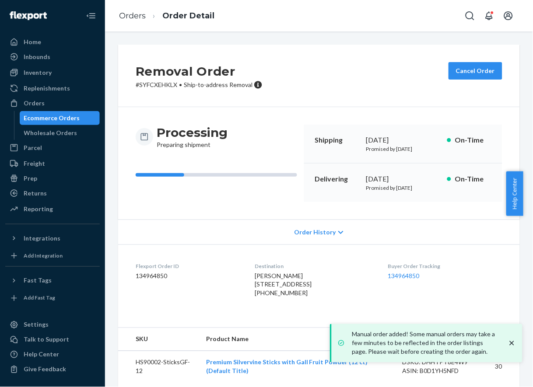
click at [46, 64] on ul "Home Inbounds Shipping Plans Problems Inventory Products Replenishments Orders …" at bounding box center [52, 126] width 95 height 182
click at [46, 72] on div "Inventory" at bounding box center [38, 72] width 28 height 9
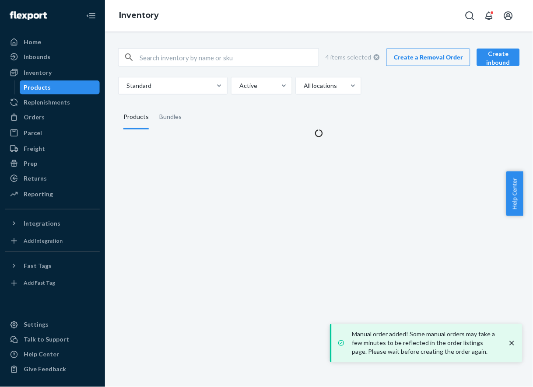
click at [53, 89] on div "Products" at bounding box center [60, 87] width 79 height 12
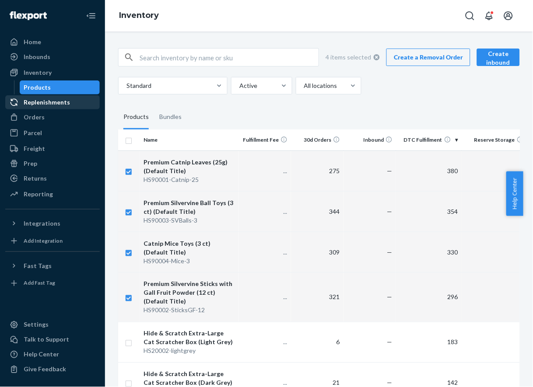
checkbox input "true"
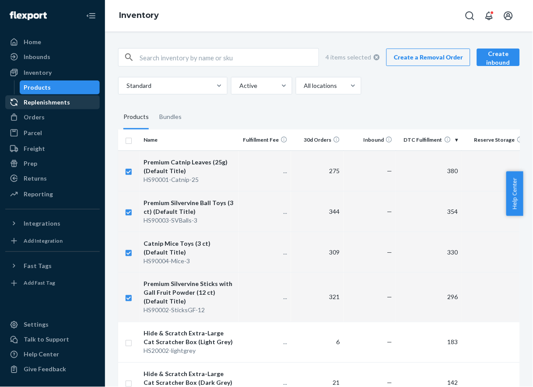
checkbox input "true"
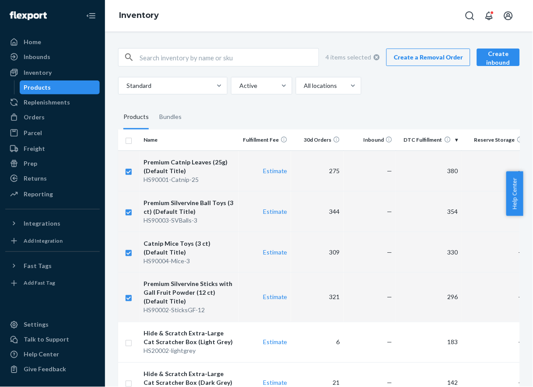
click at [437, 53] on link "Create a Removal Order" at bounding box center [428, 58] width 84 height 18
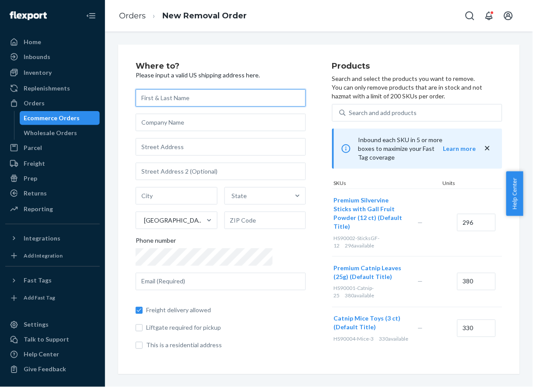
click at [203, 103] on input "text" at bounding box center [221, 98] width 170 height 18
paste input "Islands Feral Cat Project"
type input "Islands Feral Cat Project"
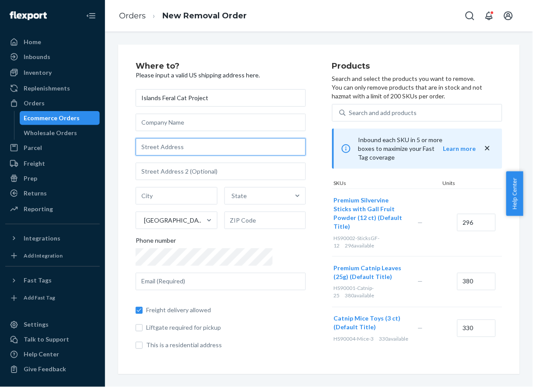
click at [188, 150] on input "text" at bounding box center [221, 147] width 170 height 18
paste input "2 Governors Court"
type input "2 Governors Ct"
type input "Savannah"
type input "31410"
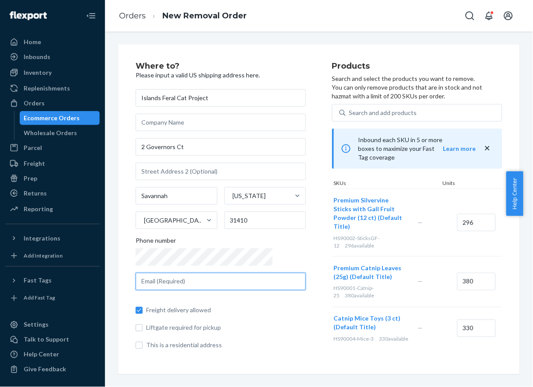
click at [174, 278] on input "text" at bounding box center [221, 282] width 170 height 18
paste input "carin@hideandscratch.com"
type input "carin@hideandscratch.com"
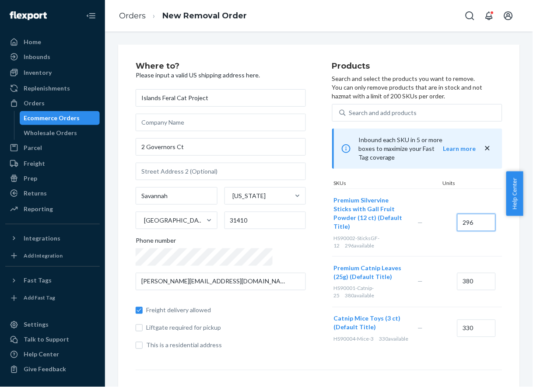
click at [457, 214] on input "296" at bounding box center [476, 223] width 39 height 18
type input "30"
click at [457, 273] on input "380" at bounding box center [476, 282] width 39 height 18
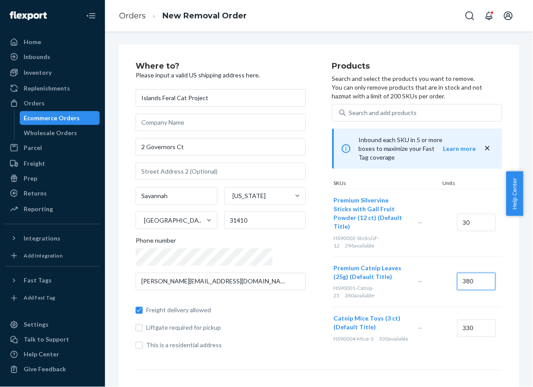
click at [457, 273] on input "380" at bounding box center [476, 282] width 39 height 18
type input "50"
click at [457, 320] on input "330" at bounding box center [476, 329] width 39 height 18
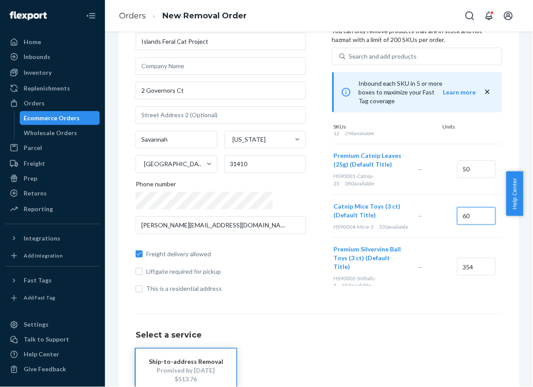
scroll to position [59, 0]
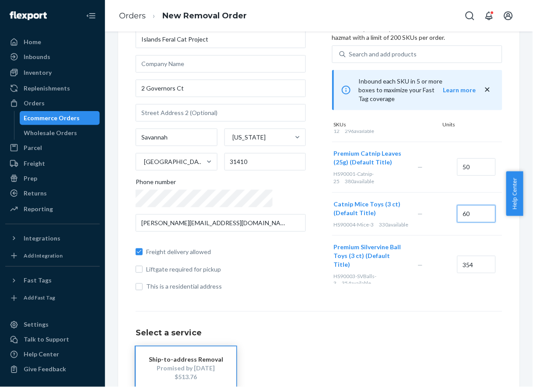
type input "60"
click at [457, 256] on input "354" at bounding box center [476, 265] width 39 height 18
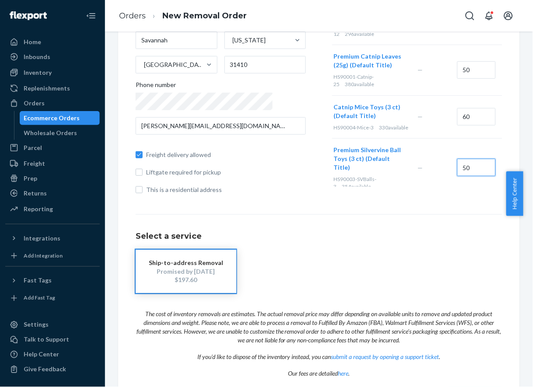
type input "50"
click at [378, 241] on div "Select a service Ship-to-address Removal Promised by Sep 22, 2025 $197.60" at bounding box center [319, 253] width 367 height 79
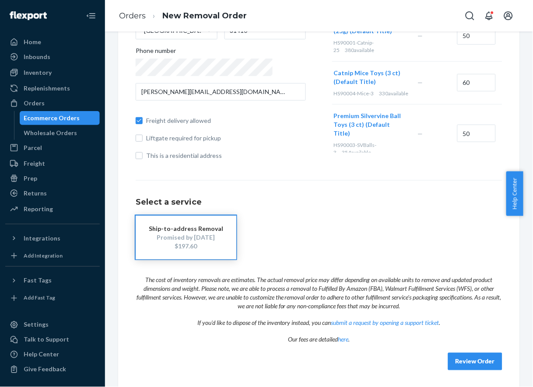
click at [461, 367] on button "Review Order" at bounding box center [475, 362] width 54 height 18
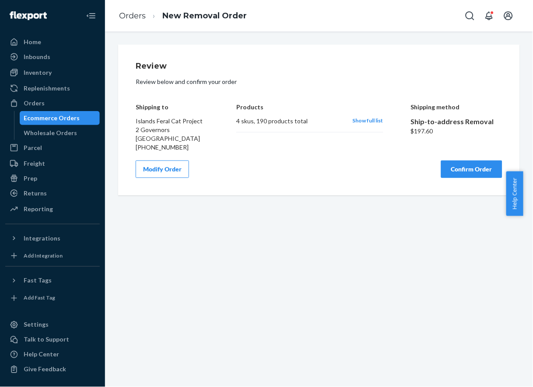
click at [467, 176] on button "Confirm Order" at bounding box center [471, 170] width 61 height 18
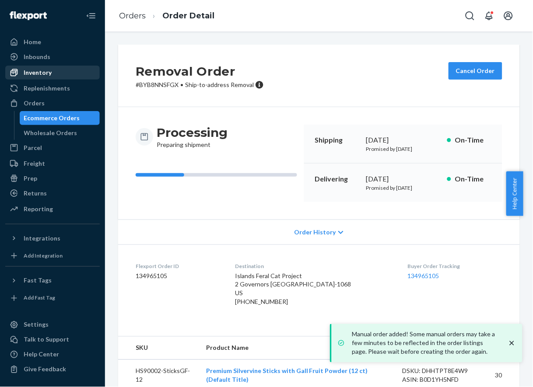
click at [54, 74] on div "Inventory" at bounding box center [52, 73] width 93 height 12
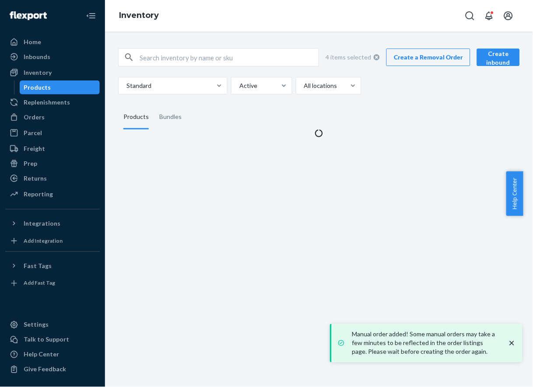
click at [50, 86] on div "Products" at bounding box center [60, 87] width 79 height 12
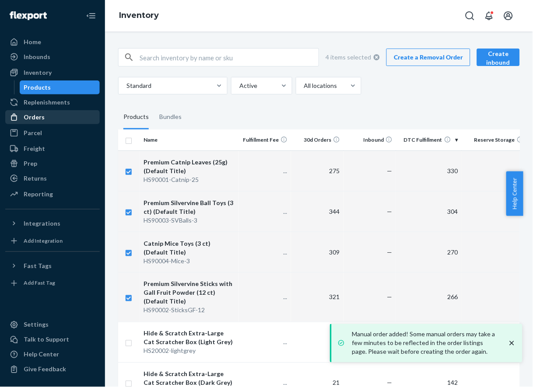
checkbox input "true"
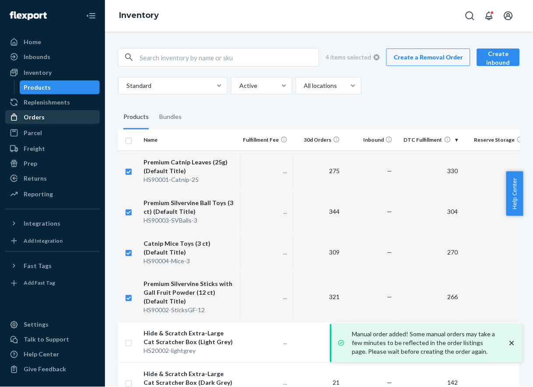
checkbox input "true"
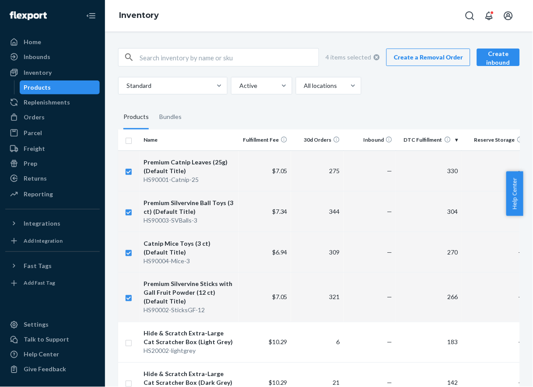
click at [389, 64] on link "Create a Removal Order" at bounding box center [428, 58] width 84 height 18
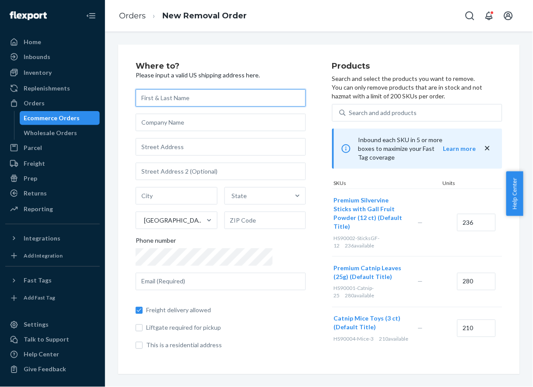
click at [156, 102] on input "text" at bounding box center [221, 98] width 170 height 18
paste input "Tomato Foster Club"
type input "Tomato Foster Club"
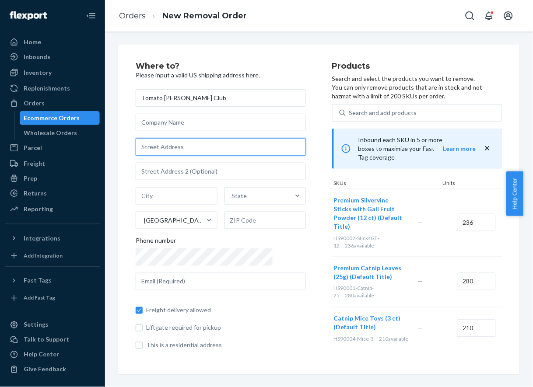
paste input "PO Box 741445"
click at [155, 149] on input "PO Box 741445" at bounding box center [221, 147] width 170 height 18
click at [221, 151] on input "PO Box 741445" at bounding box center [221, 147] width 170 height 18
paste input "New Orleans"
click at [228, 150] on input "PO Box 741445 New Orleans" at bounding box center [221, 147] width 170 height 18
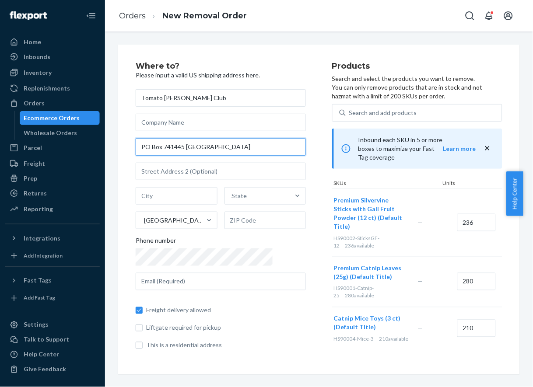
paste input "LA 70174"
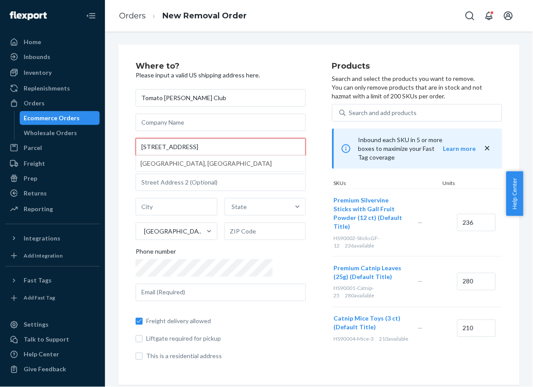
drag, startPoint x: 265, startPoint y: 154, endPoint x: 186, endPoint y: 155, distance: 79.7
click at [186, 155] on div "PO Box 741445 New Orleans LA 70174 New Orleans, LA 70174, USA" at bounding box center [221, 147] width 170 height 18
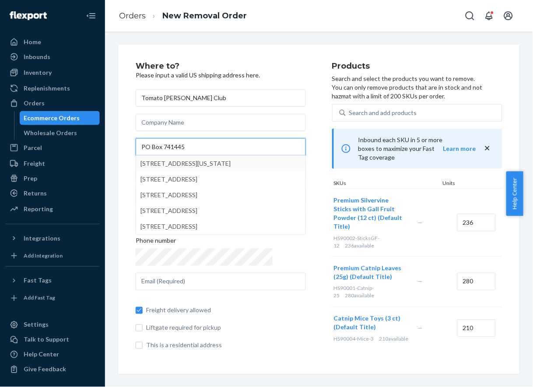
type input "PO Box 741445"
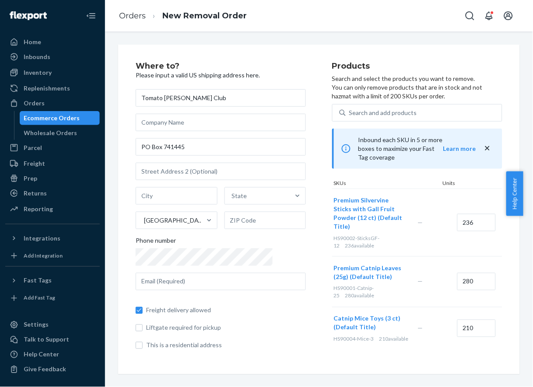
click at [126, 160] on div "Where to? Please input a valid US shipping address here. Tomato Foster Club PO …" at bounding box center [319, 210] width 402 height 330
click at [169, 197] on input "text" at bounding box center [177, 196] width 82 height 18
paste input "New Orleans LA 70174"
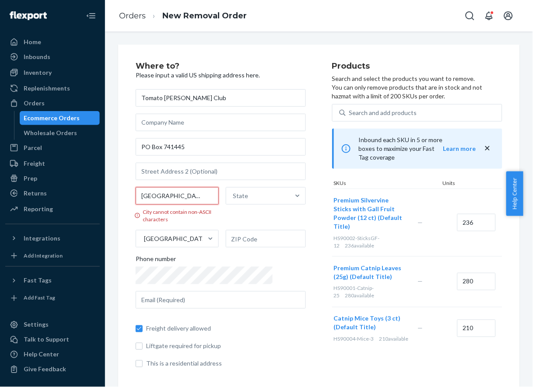
drag, startPoint x: 193, startPoint y: 192, endPoint x: 102, endPoint y: 189, distance: 91.5
click at [102, 189] on div "Home Inbounds Shipping Plans Problems Inventory Products Replenishments Orders …" at bounding box center [266, 193] width 533 height 387
click at [162, 194] on input "New Orleans LA 70174" at bounding box center [177, 196] width 83 height 18
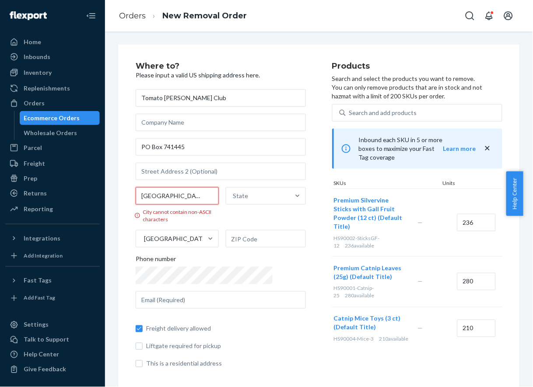
paste input "text"
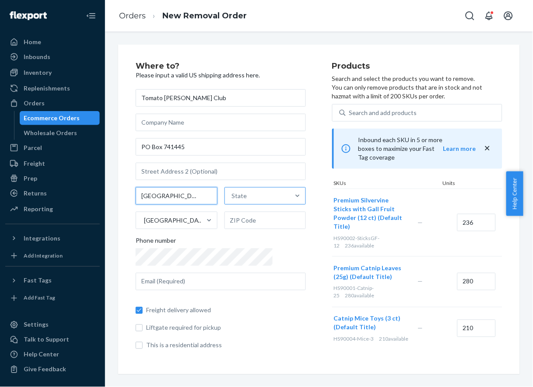
type input "New Orleans"
click at [232, 198] on div "State" at bounding box center [239, 196] width 15 height 9
click at [232, 198] on input "State" at bounding box center [232, 196] width 1 height 9
type input "l"
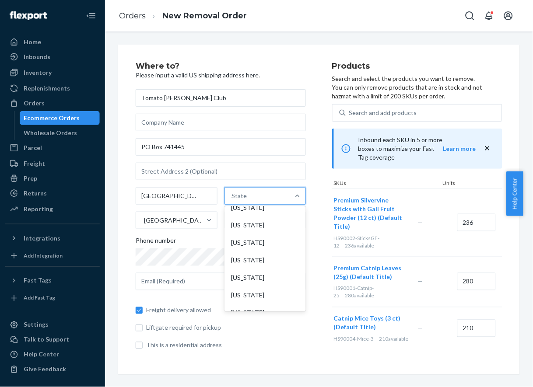
scroll to position [375, 0]
click at [232, 201] on div "Louisiana" at bounding box center [265, 192] width 78 height 18
click at [232, 200] on input "option Louisiana focused, 21 of 59. 59 results available. Use Up and Down to ch…" at bounding box center [232, 196] width 1 height 9
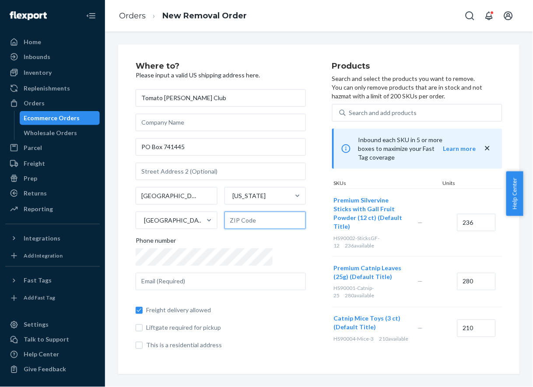
click at [227, 221] on input "text" at bounding box center [266, 221] width 82 height 18
paste input "70174"
type input "70174"
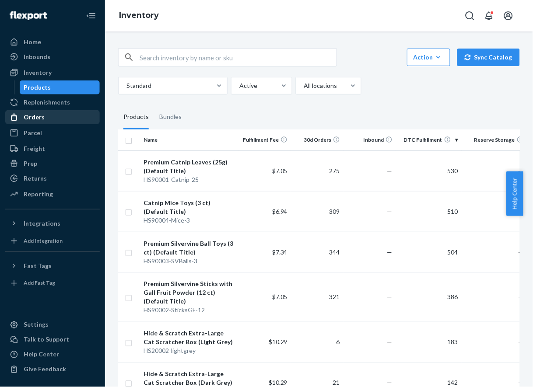
click at [59, 114] on div "Orders" at bounding box center [52, 117] width 93 height 12
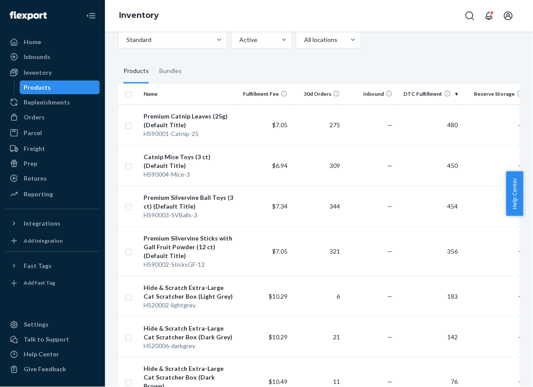
scroll to position [47, 0]
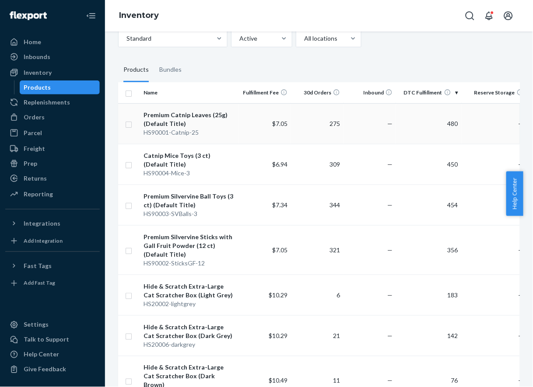
click at [133, 123] on td at bounding box center [129, 123] width 22 height 41
click at [127, 255] on td at bounding box center [129, 249] width 22 height 49
click at [129, 250] on input "checkbox" at bounding box center [128, 250] width 7 height 9
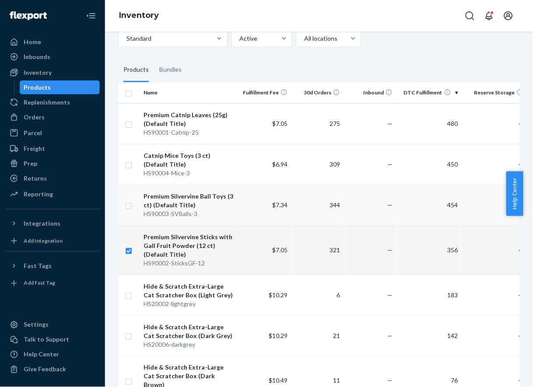
checkbox input "true"
click at [129, 207] on input "checkbox" at bounding box center [128, 204] width 7 height 9
checkbox input "true"
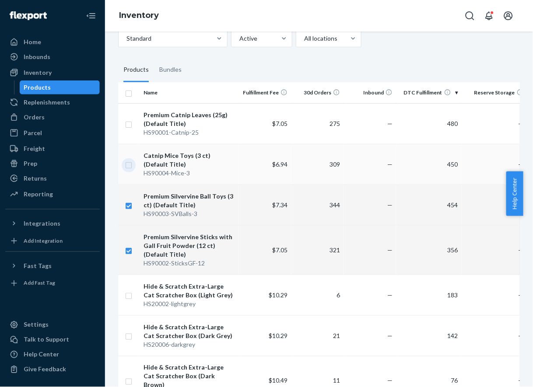
click at [126, 162] on input "checkbox" at bounding box center [128, 164] width 7 height 9
checkbox input "true"
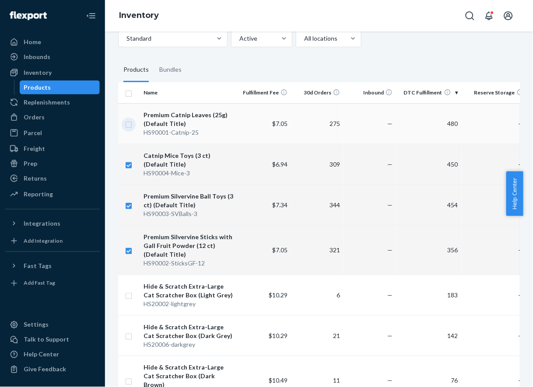
click at [129, 123] on input "checkbox" at bounding box center [128, 123] width 7 height 9
checkbox input "true"
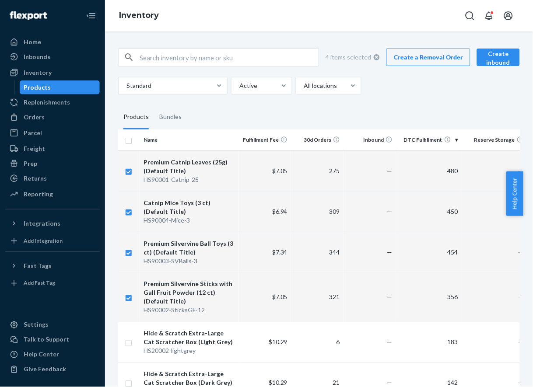
scroll to position [0, 0]
checkbox input "true"
click at [341, 60] on link "Create a Removal Order" at bounding box center [428, 57] width 84 height 18
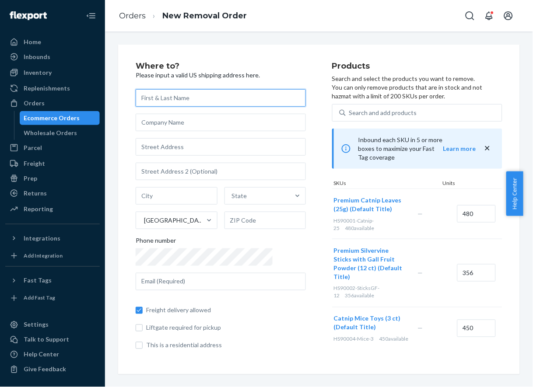
click at [164, 99] on input "text" at bounding box center [221, 98] width 170 height 18
paste input "The Meow Mission"
type input "The Meow Mission"
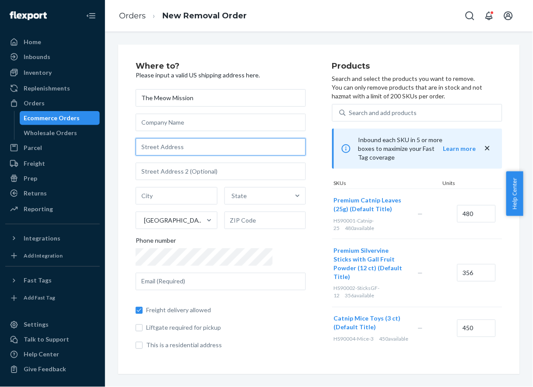
paste input "211 W 16th Street"
click at [197, 151] on input "text" at bounding box center [221, 147] width 170 height 18
type input "211 W 16th St"
type input "Mishawaka"
type input "46544"
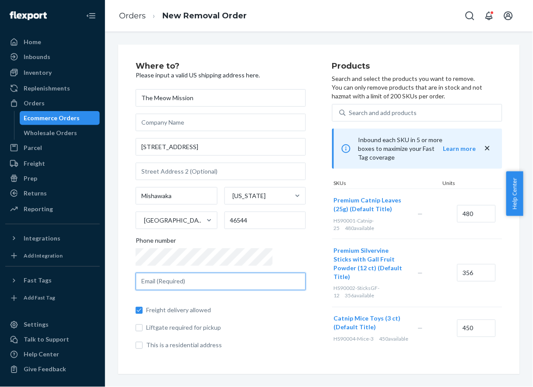
click at [195, 279] on input "text" at bounding box center [221, 282] width 170 height 18
paste input "[PERSON_NAME][EMAIL_ADDRESS][DOMAIN_NAME]"
type input "carin@hideandscratch.com"
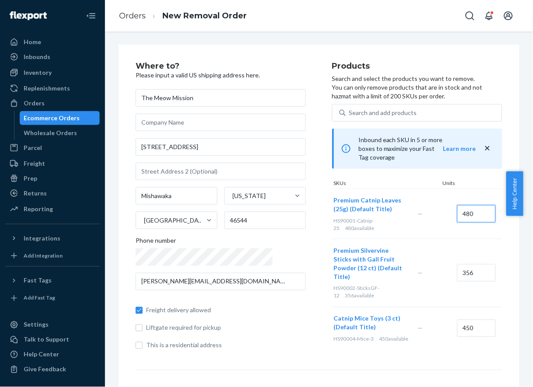
click at [341, 211] on input "480" at bounding box center [476, 214] width 39 height 18
type input "50"
click at [341, 264] on input "356" at bounding box center [476, 273] width 39 height 18
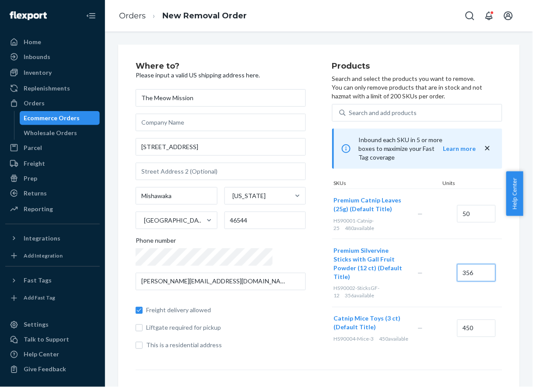
click at [341, 264] on input "356" at bounding box center [476, 273] width 39 height 18
type input "30"
click at [341, 320] on input "450" at bounding box center [476, 329] width 39 height 18
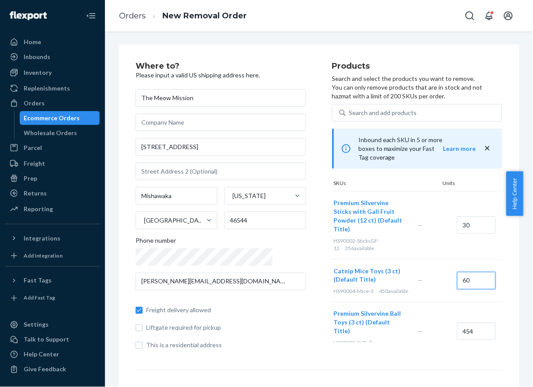
scroll to position [56, 0]
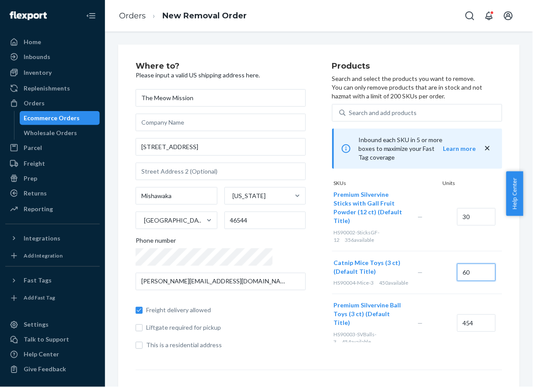
type input "60"
click at [341, 315] on input "454" at bounding box center [476, 324] width 39 height 18
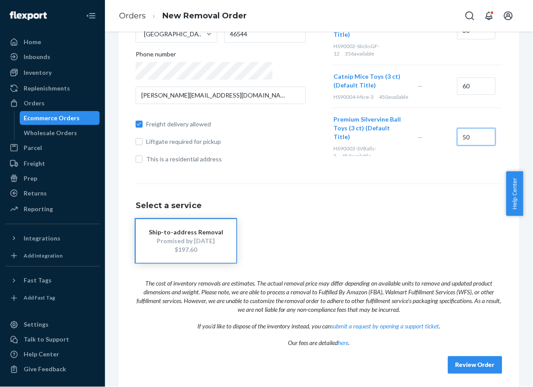
scroll to position [190, 0]
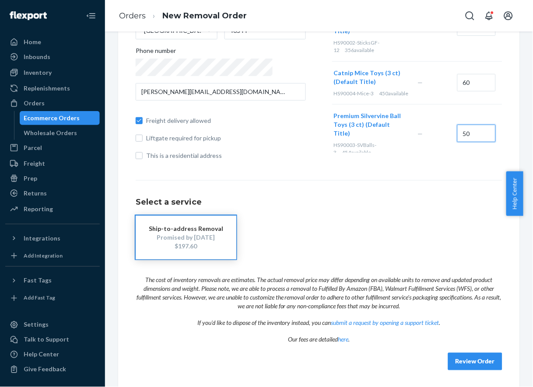
type input "50"
click at [341, 245] on div "Ship-to-address Removal Promised by Sep 22, 2025 $197.60" at bounding box center [319, 238] width 367 height 44
click at [341, 362] on button "Review Order" at bounding box center [475, 362] width 54 height 18
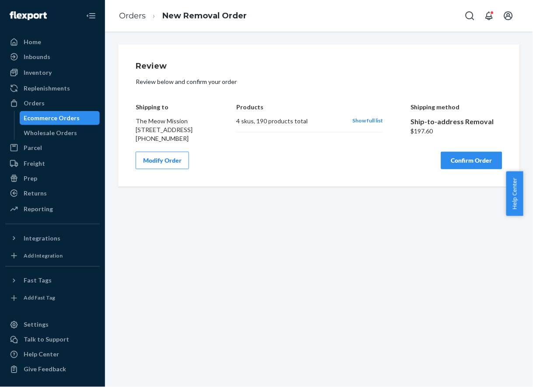
click at [341, 169] on button "Confirm Order" at bounding box center [471, 161] width 61 height 18
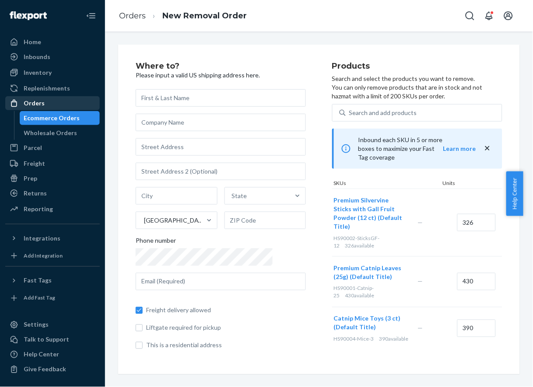
click at [57, 102] on div "Orders" at bounding box center [52, 103] width 93 height 12
